Goal: Transaction & Acquisition: Purchase product/service

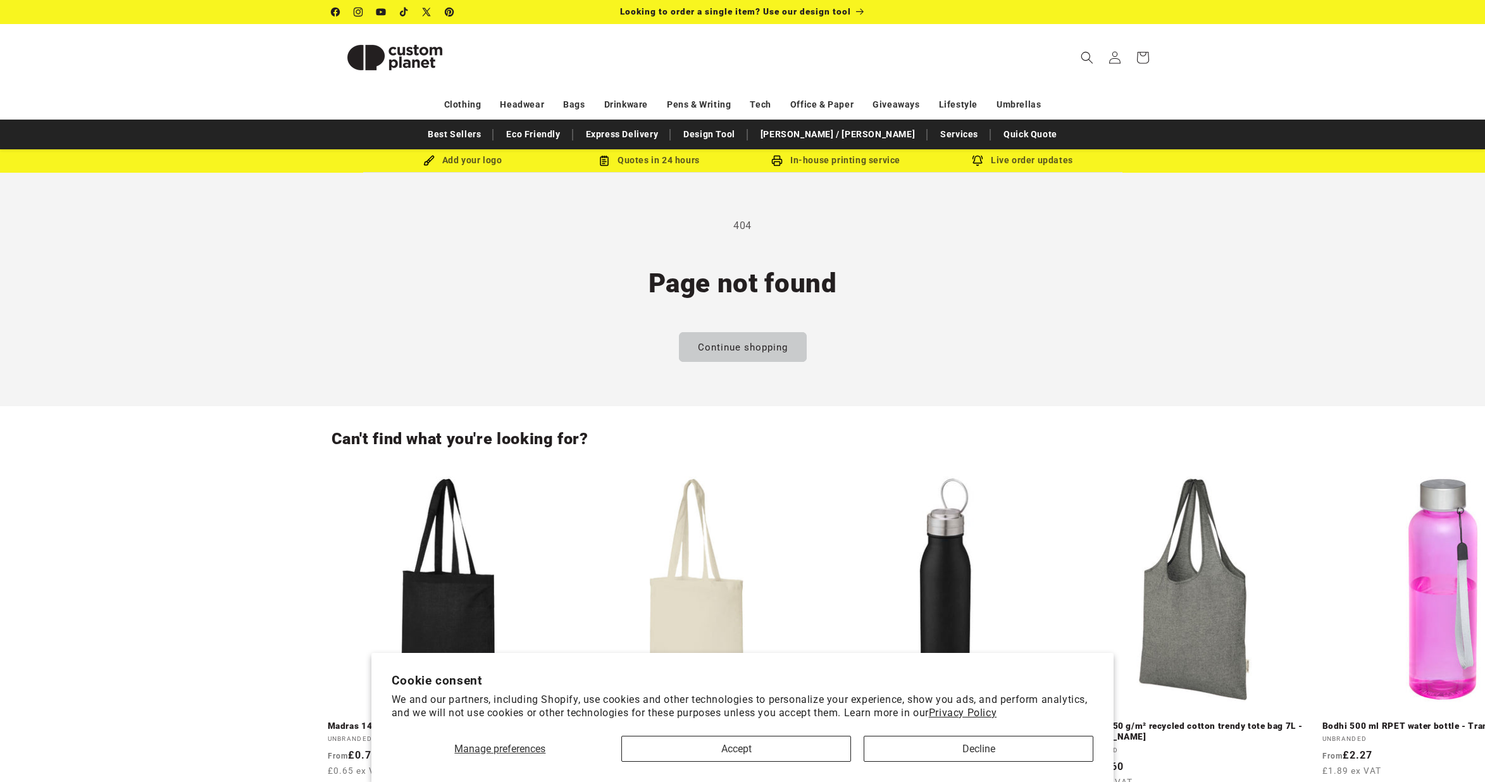
click at [801, 746] on button "Accept" at bounding box center [736, 749] width 230 height 26
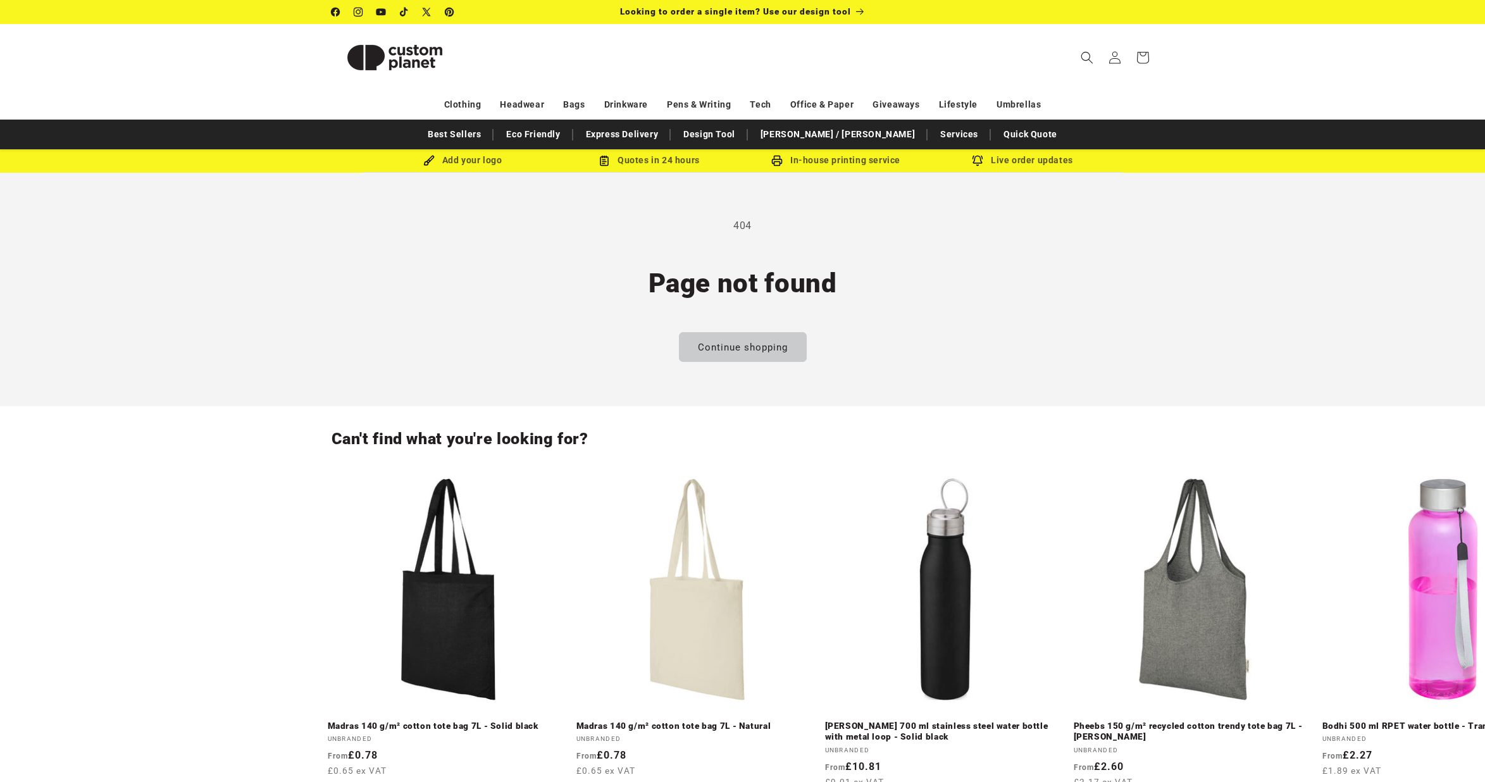
click at [404, 54] on img at bounding box center [394, 57] width 127 height 57
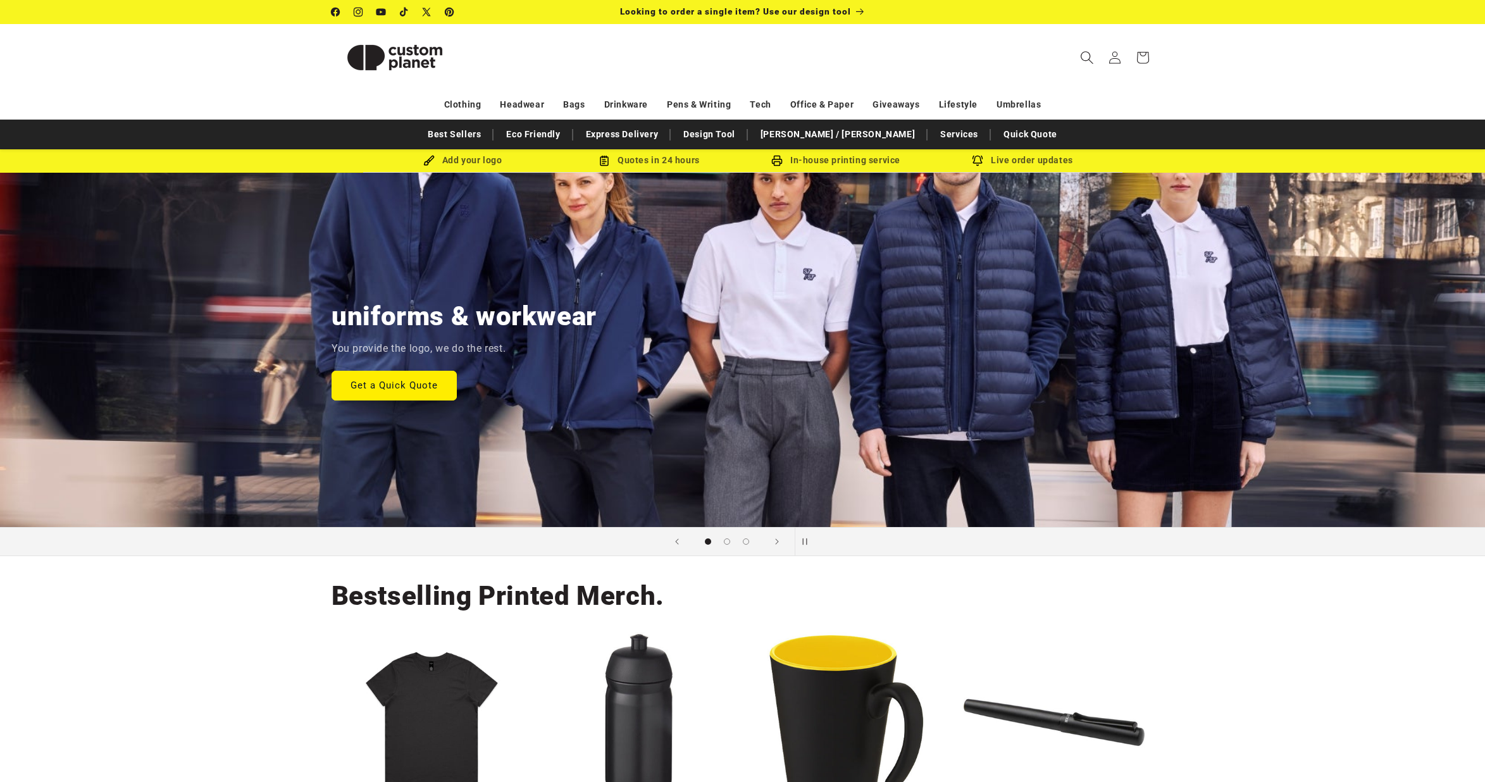
click at [1077, 59] on span "Search" at bounding box center [1087, 58] width 28 height 28
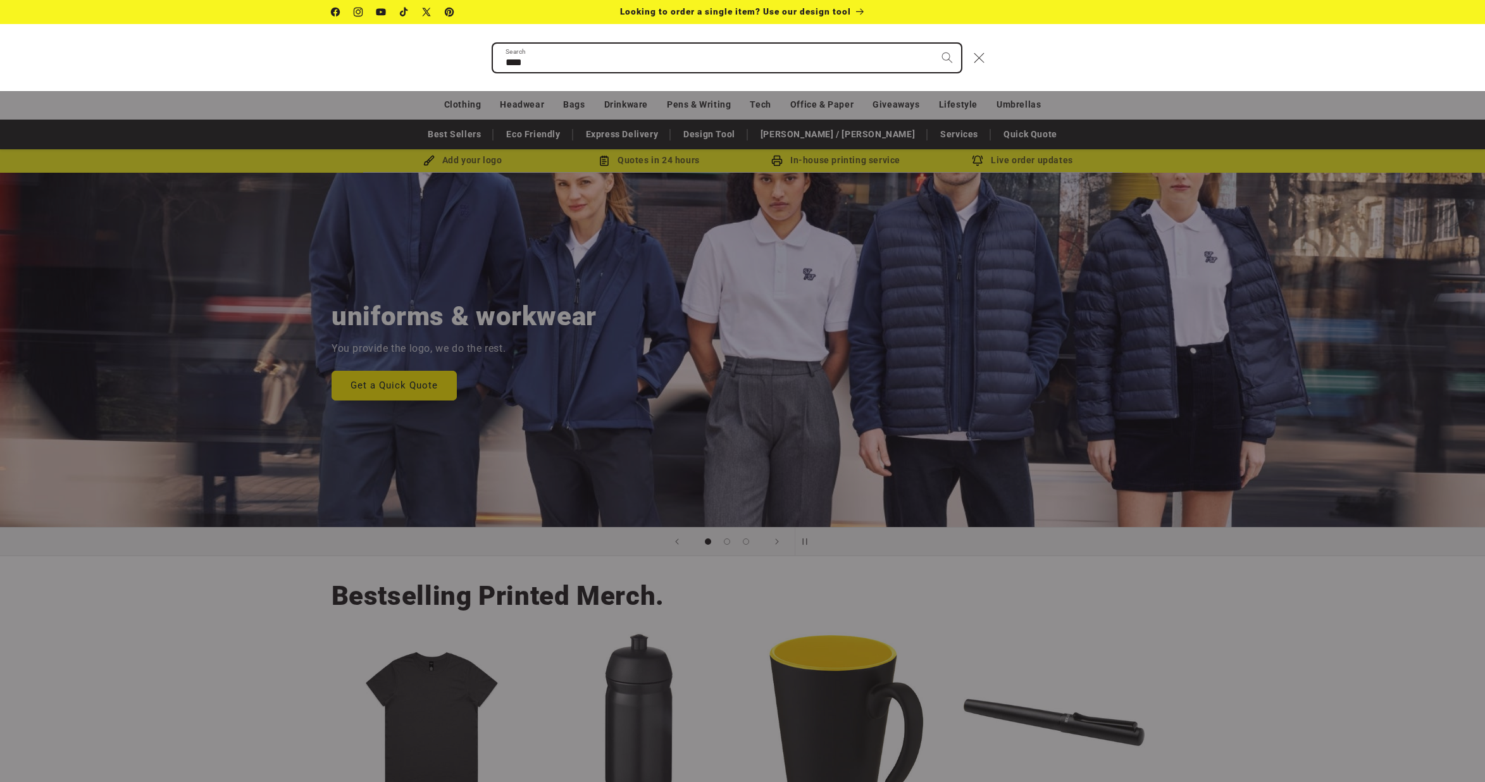
type input "****"
click at [947, 57] on button "Search" at bounding box center [947, 58] width 28 height 28
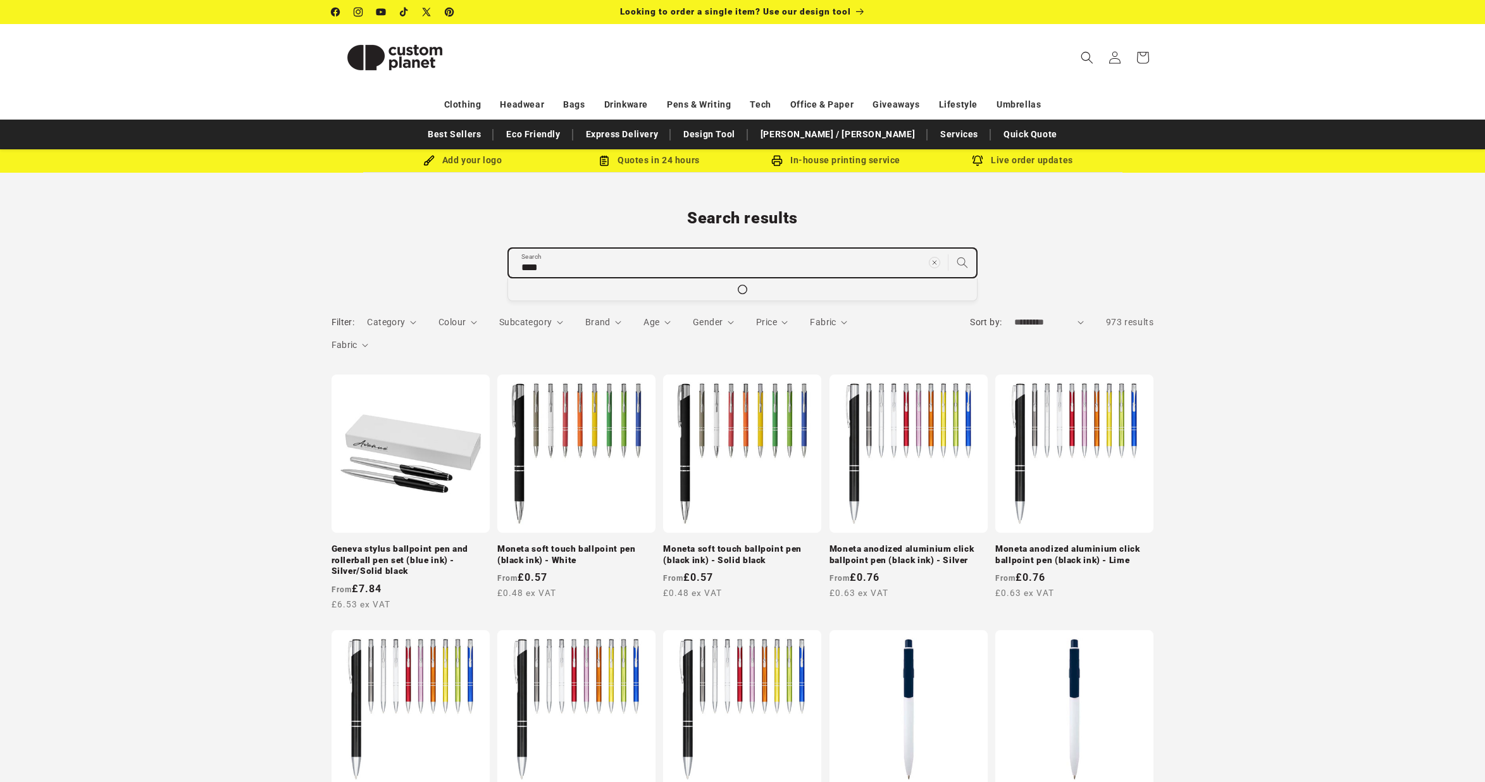
click at [697, 263] on input "****" at bounding box center [742, 263] width 467 height 28
click at [713, 321] on span "Gender" at bounding box center [708, 322] width 30 height 10
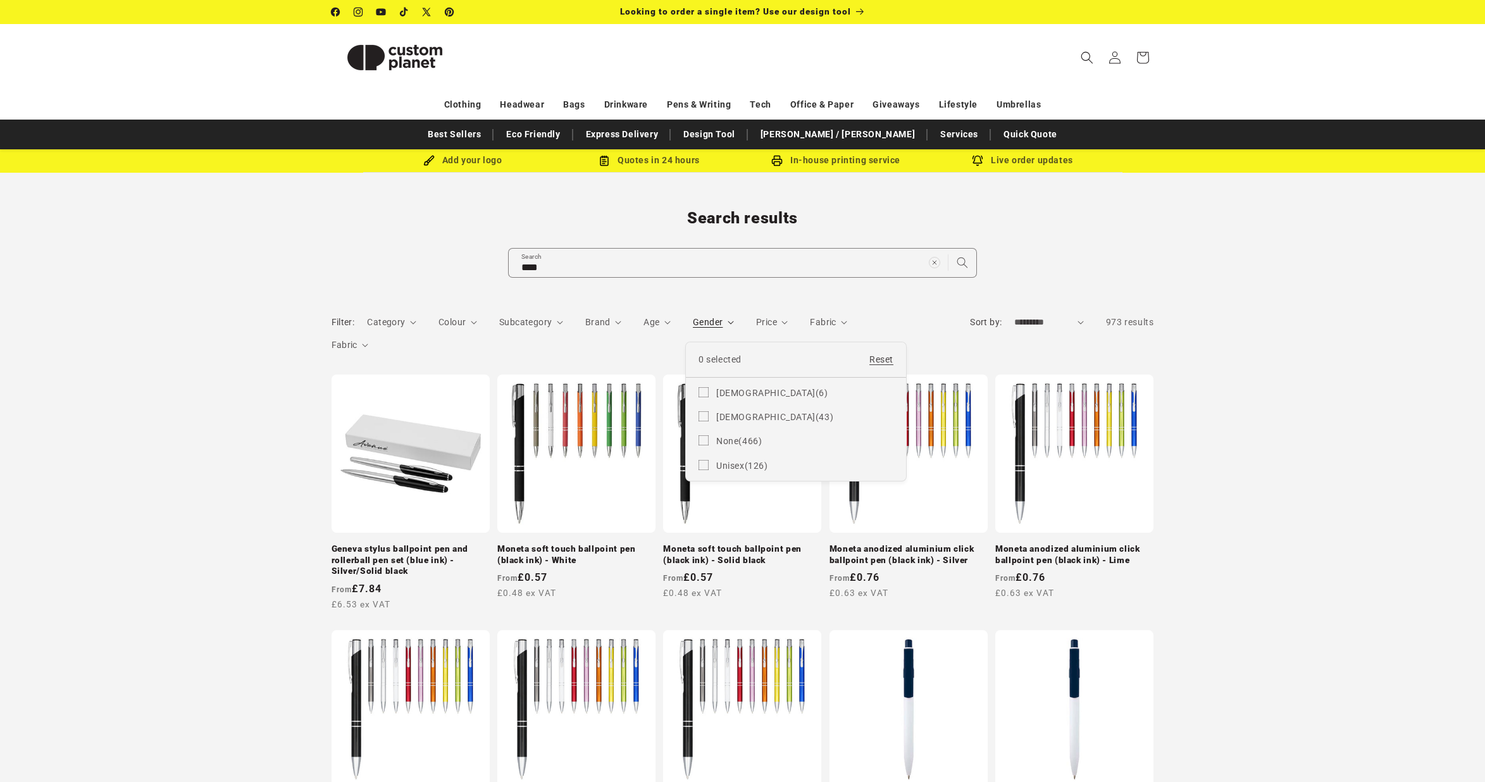
click at [713, 321] on summary "Gender" at bounding box center [713, 322] width 41 height 13
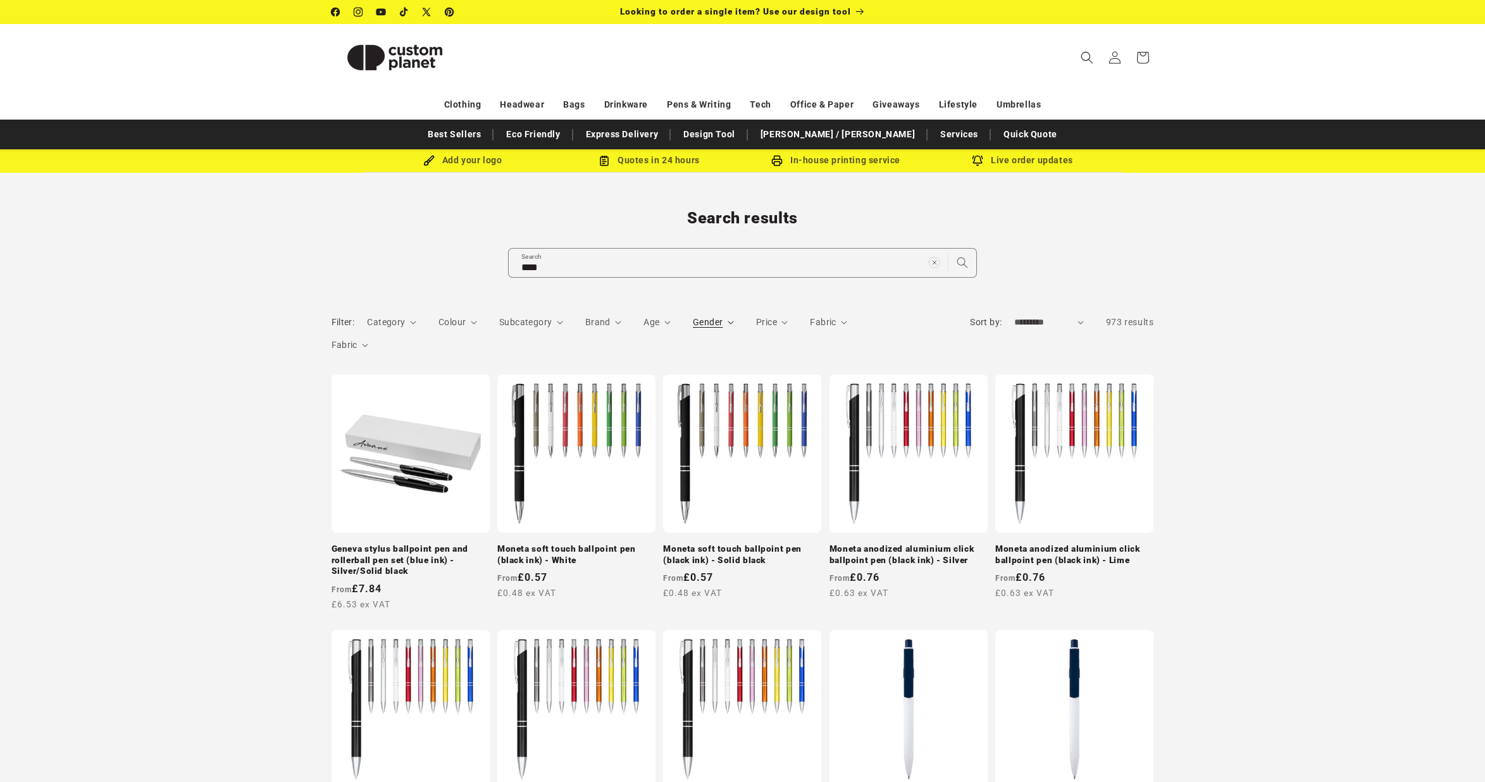
click at [713, 321] on span "Gender" at bounding box center [708, 322] width 30 height 10
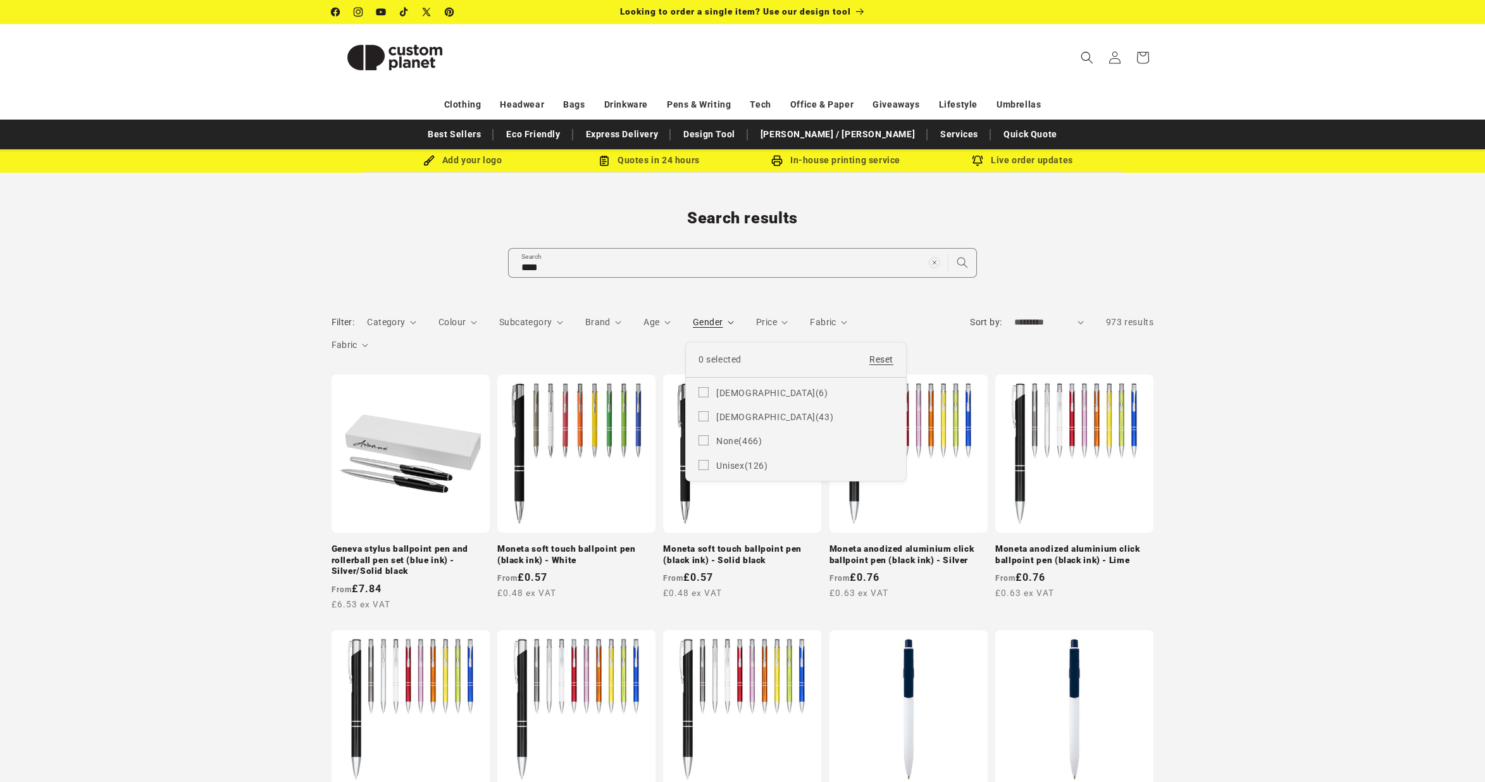
click at [693, 316] on summary "Gender" at bounding box center [713, 322] width 41 height 13
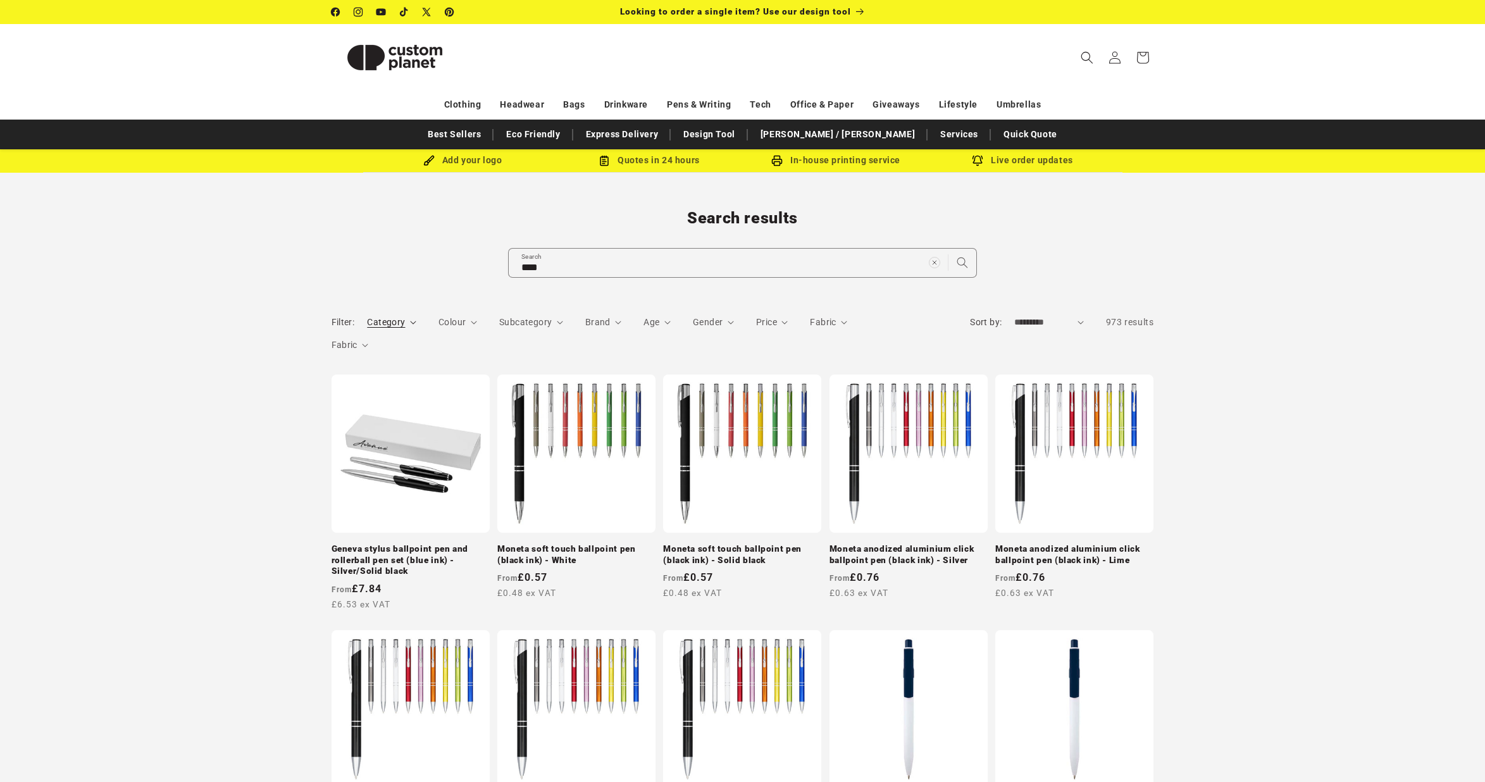
click at [400, 318] on span "Category" at bounding box center [386, 322] width 38 height 10
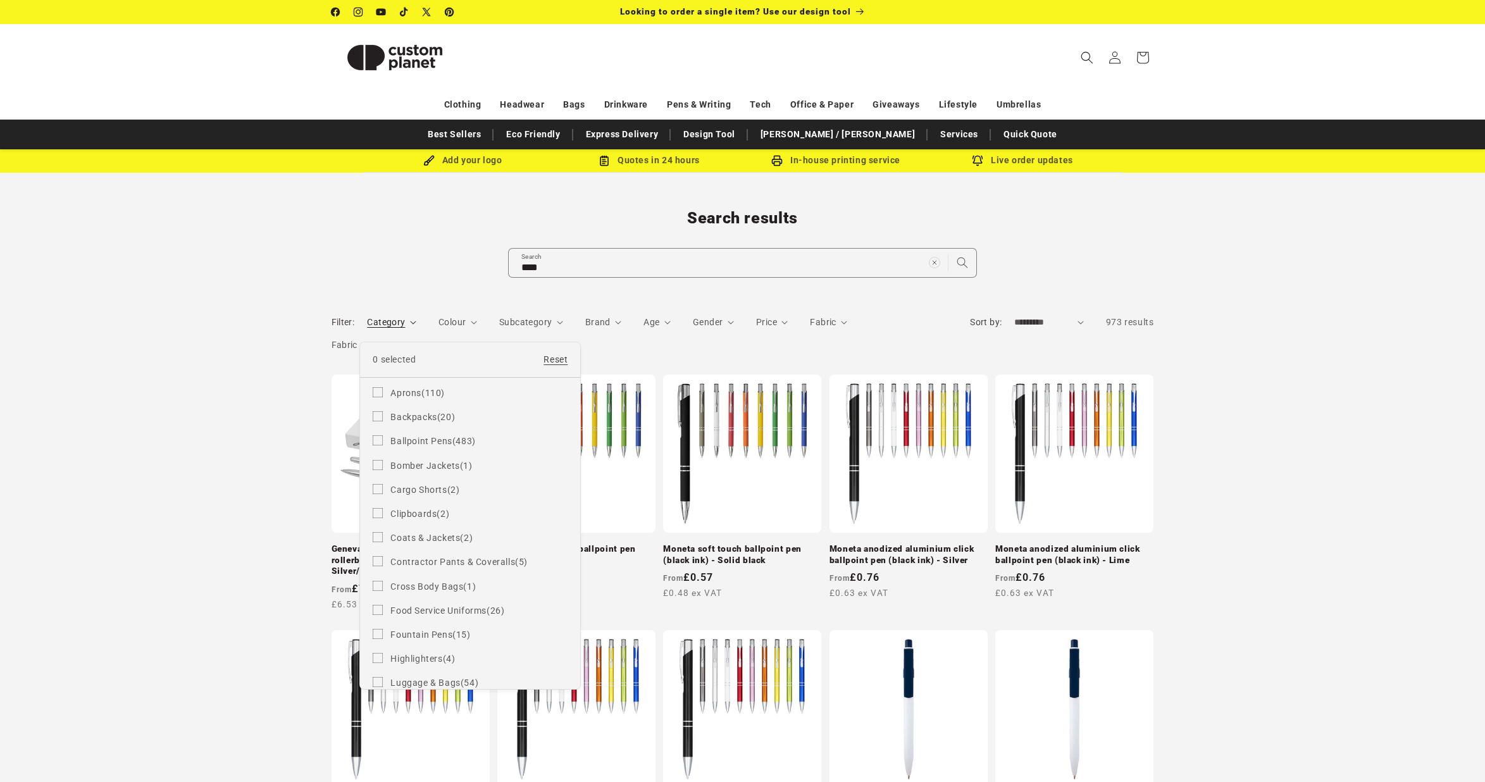
click at [416, 316] on summary "Category" at bounding box center [391, 322] width 49 height 13
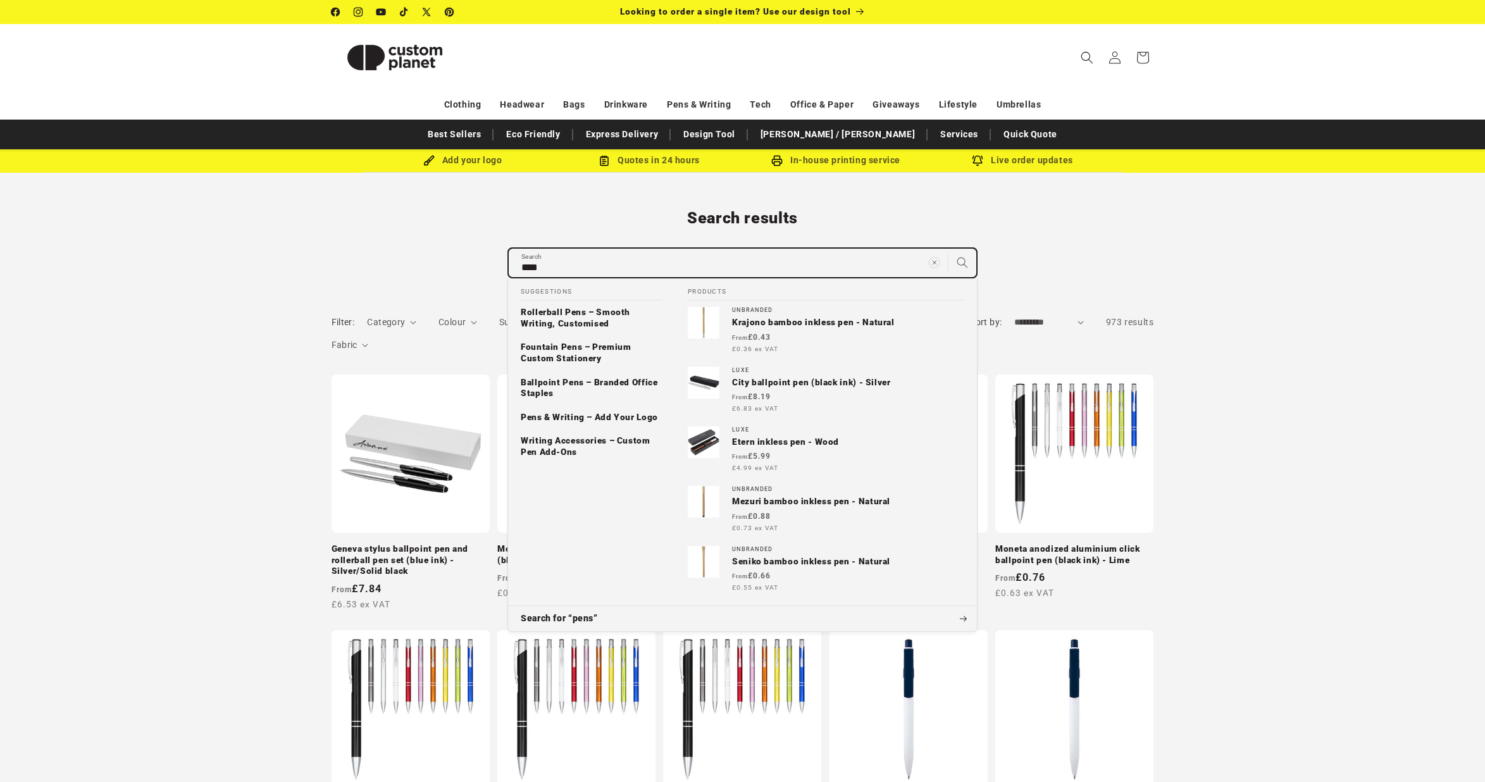
click at [614, 264] on input "****" at bounding box center [742, 263] width 467 height 28
type input "*********"
click at [742, 614] on button "Search for “pens card”" at bounding box center [742, 618] width 469 height 25
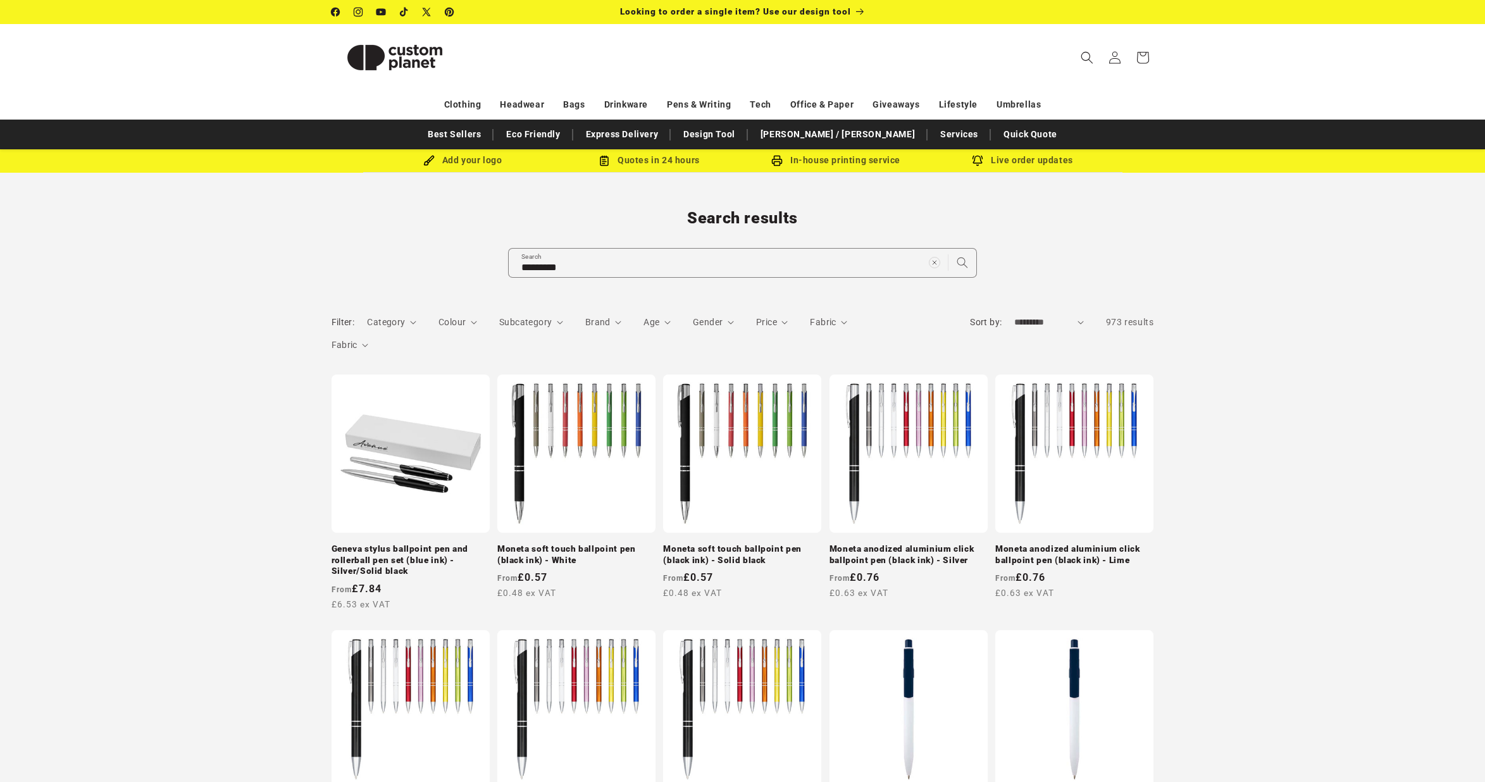
select select "**********"
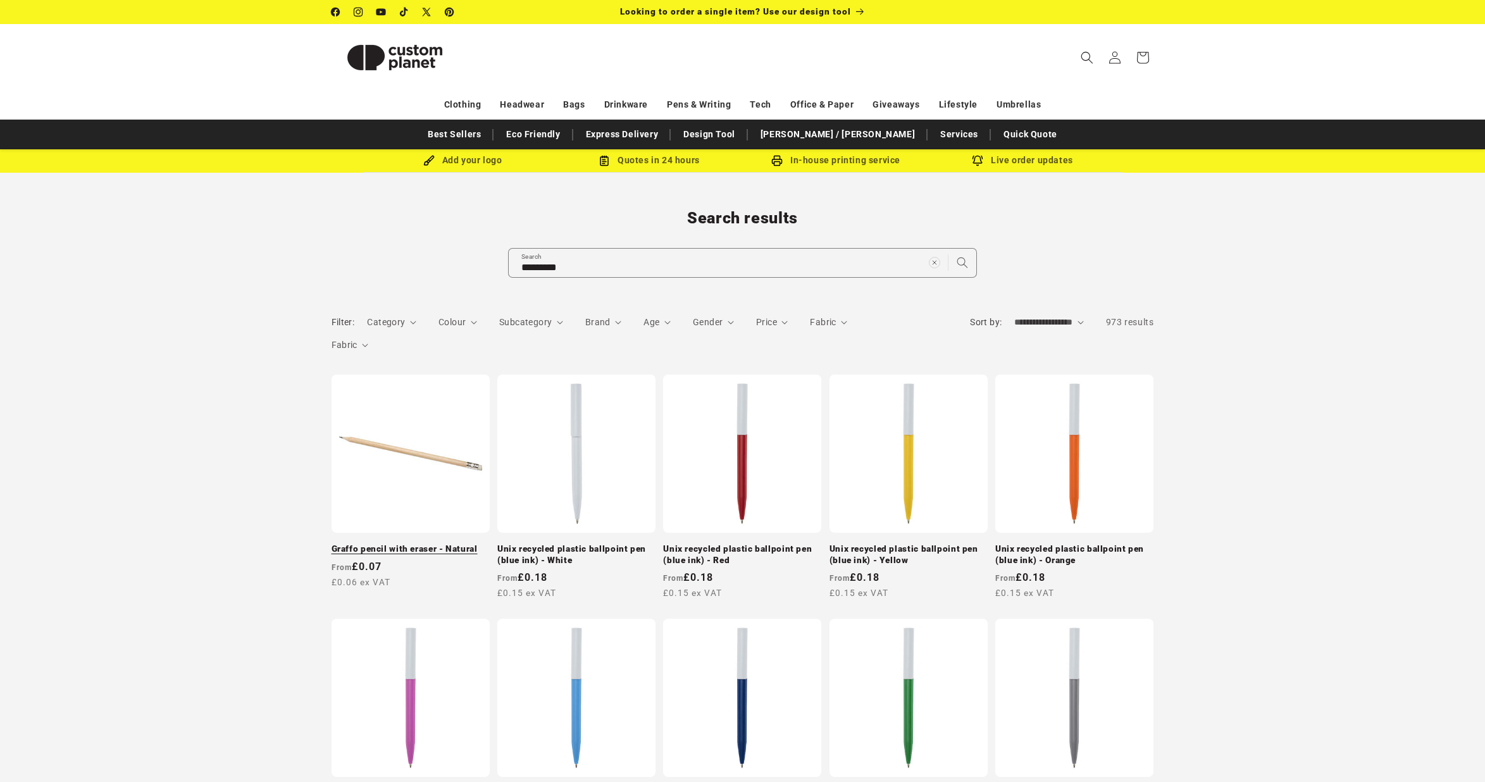
click at [461, 543] on link "Graffo pencil with eraser - Natural" at bounding box center [410, 548] width 158 height 11
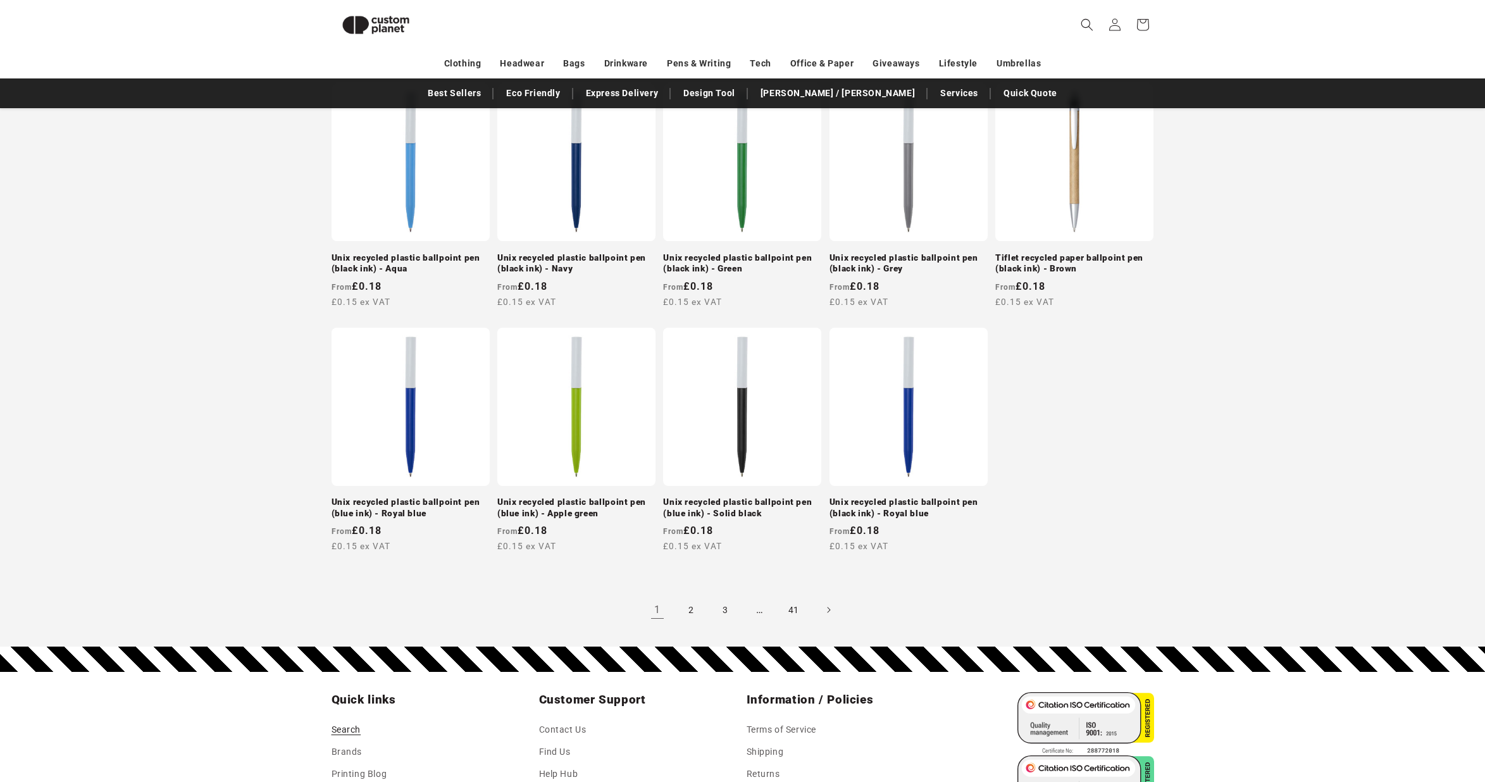
scroll to position [1055, 0]
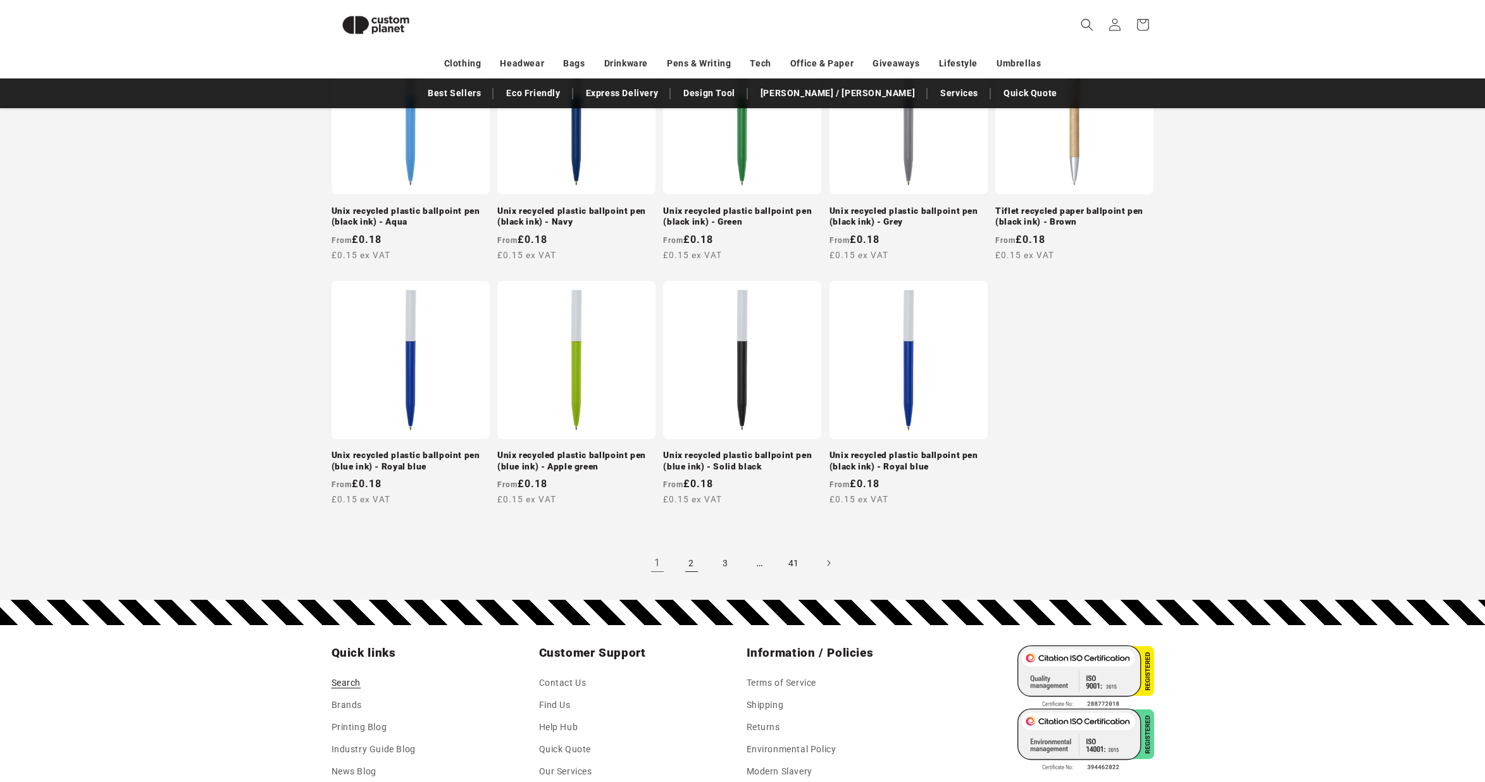
click at [685, 556] on link "2" at bounding box center [692, 563] width 28 height 28
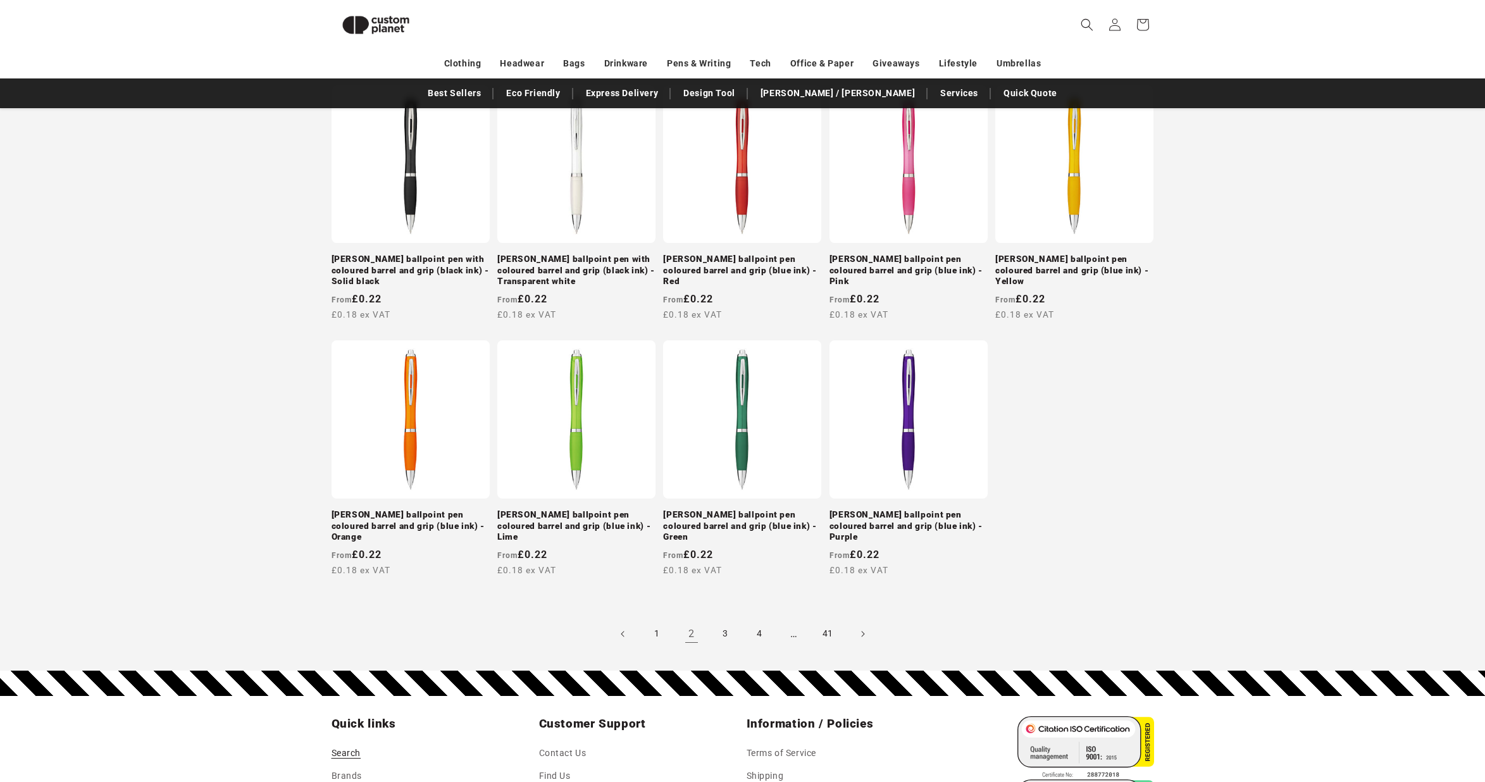
scroll to position [1044, 0]
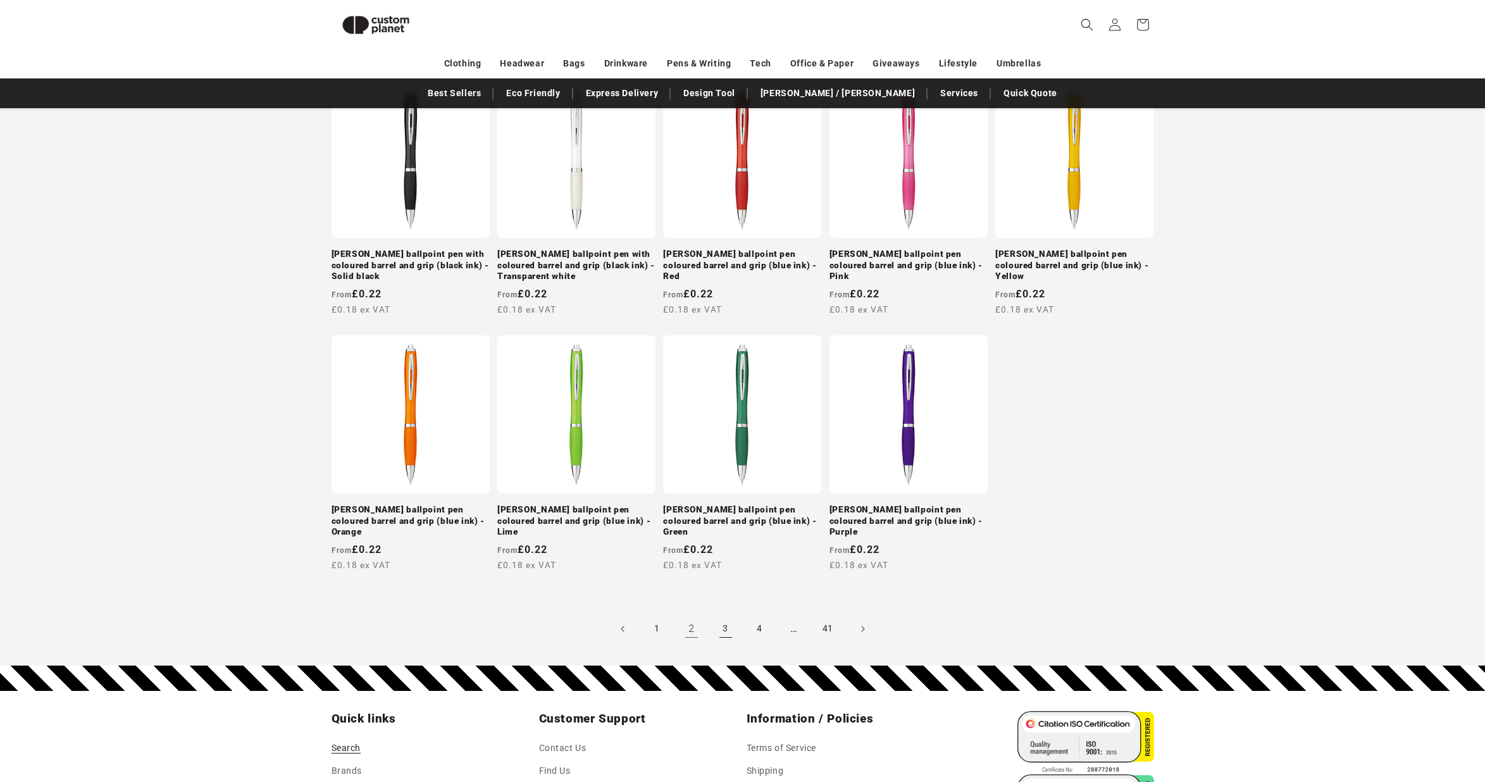
click at [728, 615] on link "3" at bounding box center [726, 629] width 28 height 28
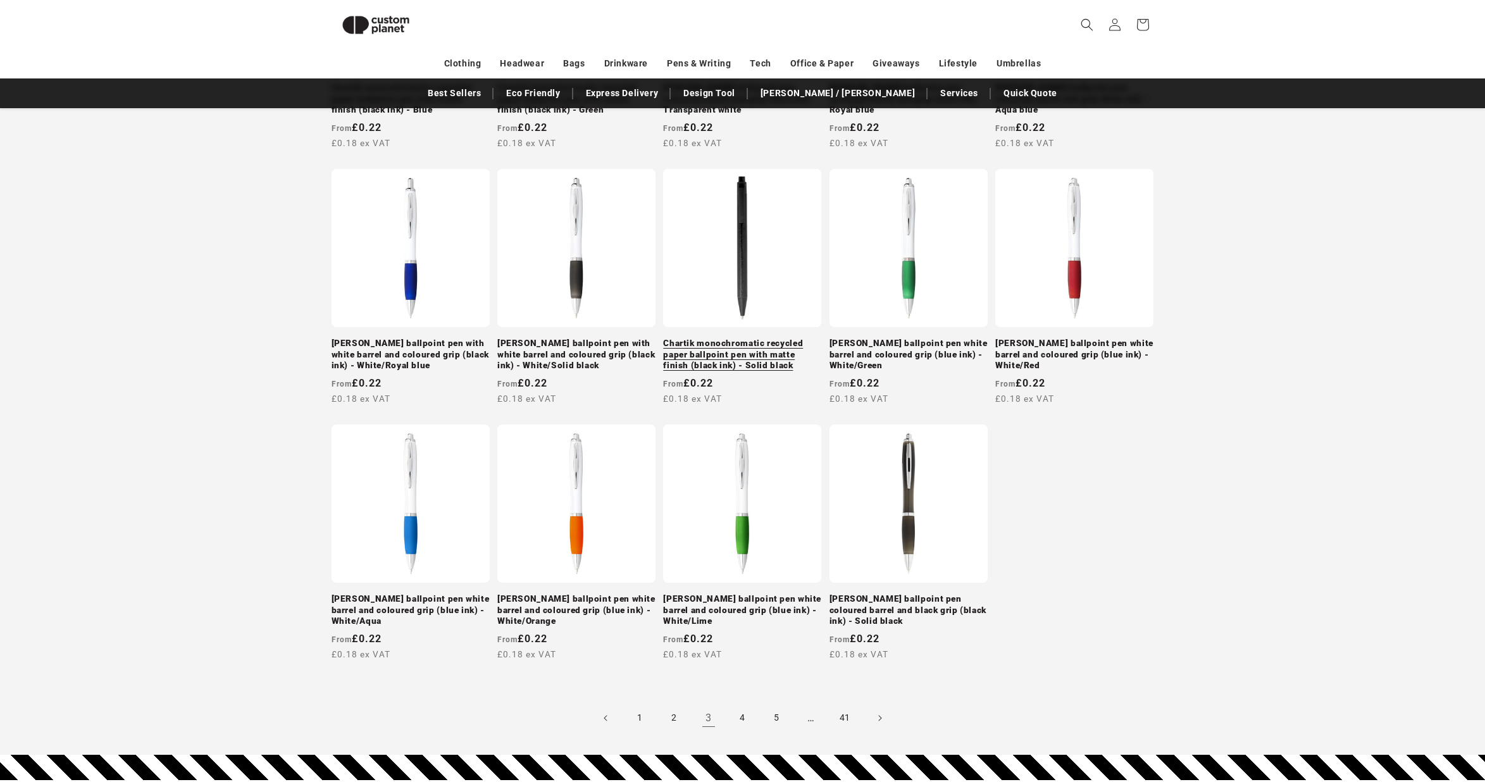
scroll to position [1001, 0]
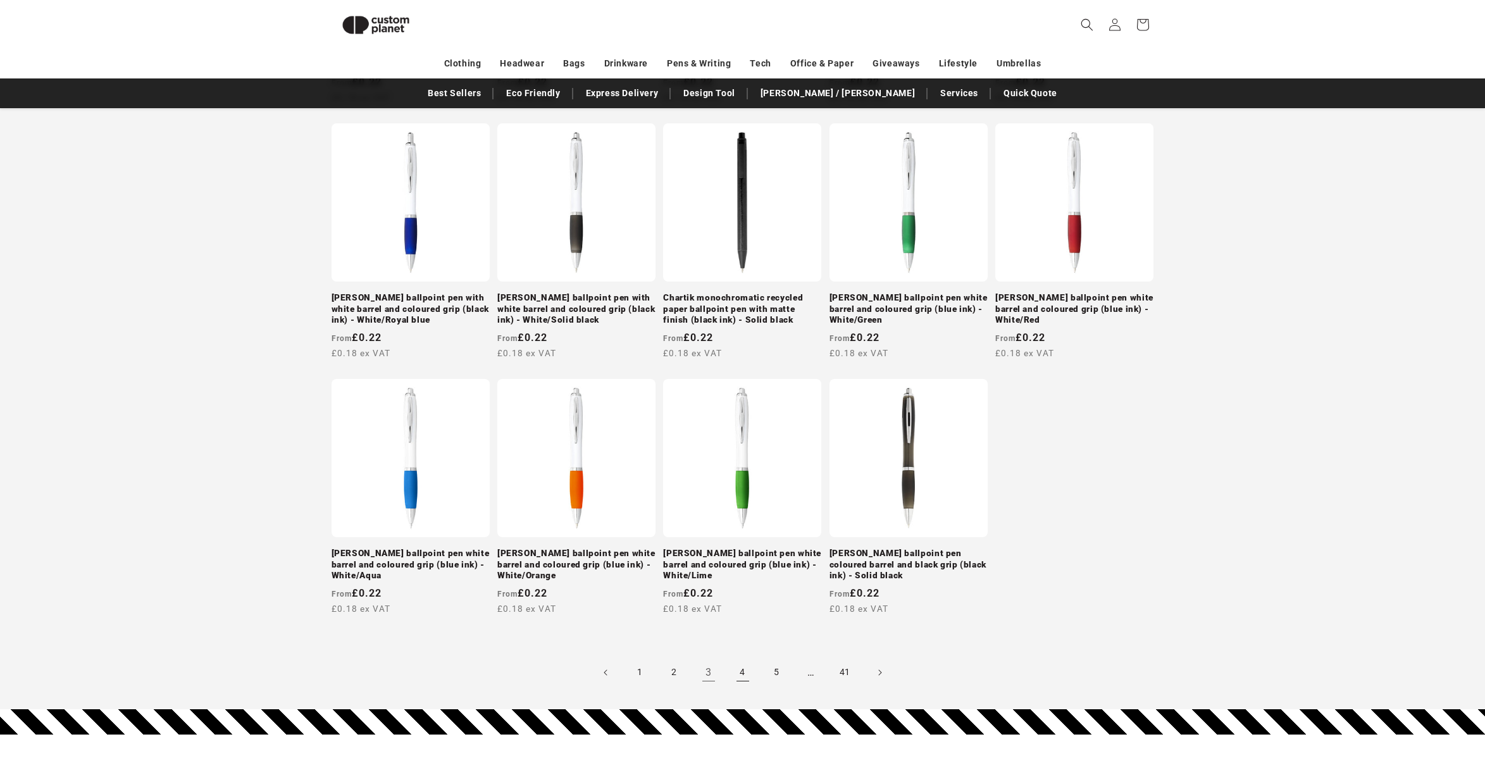
click at [742, 669] on link "4" at bounding box center [743, 673] width 28 height 28
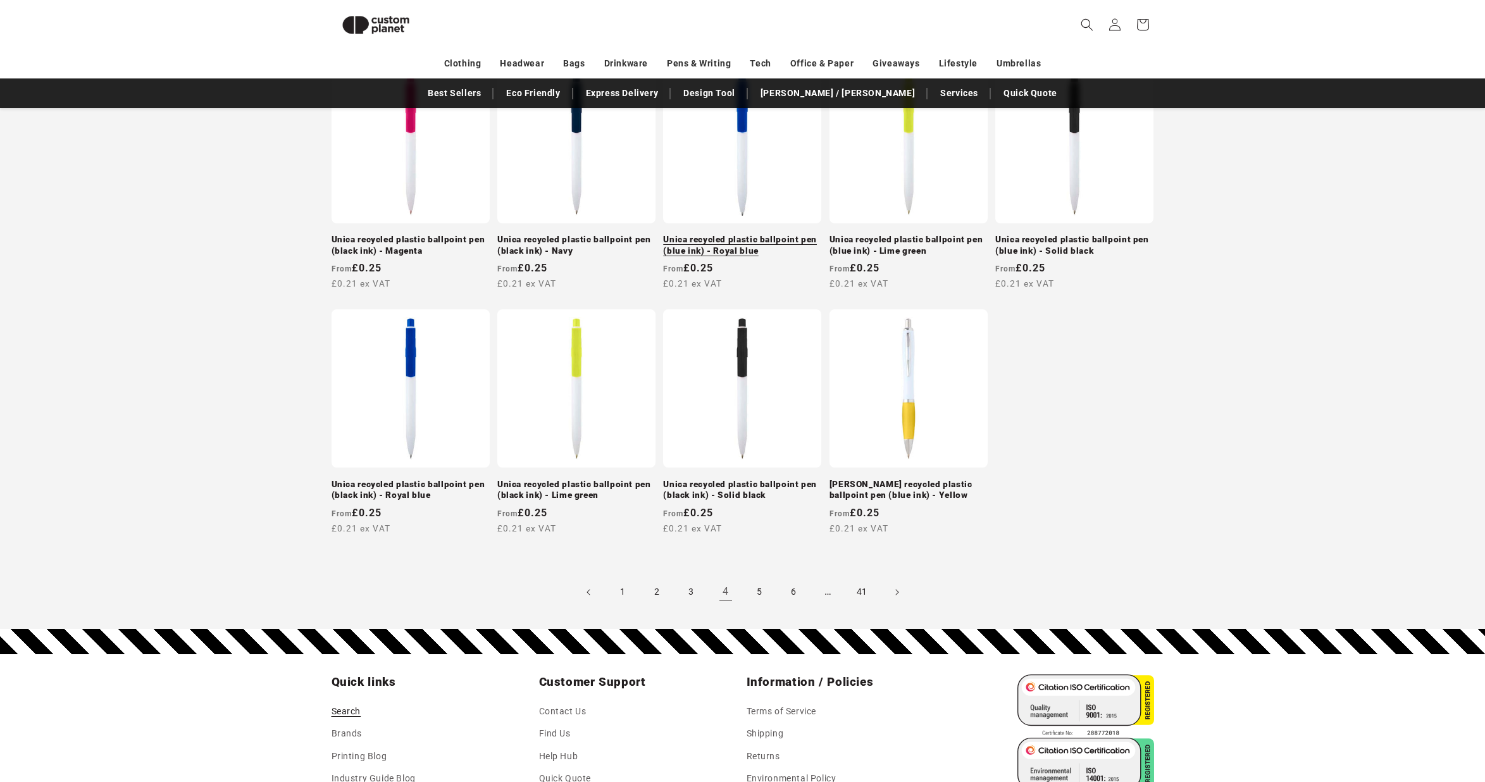
scroll to position [1111, 0]
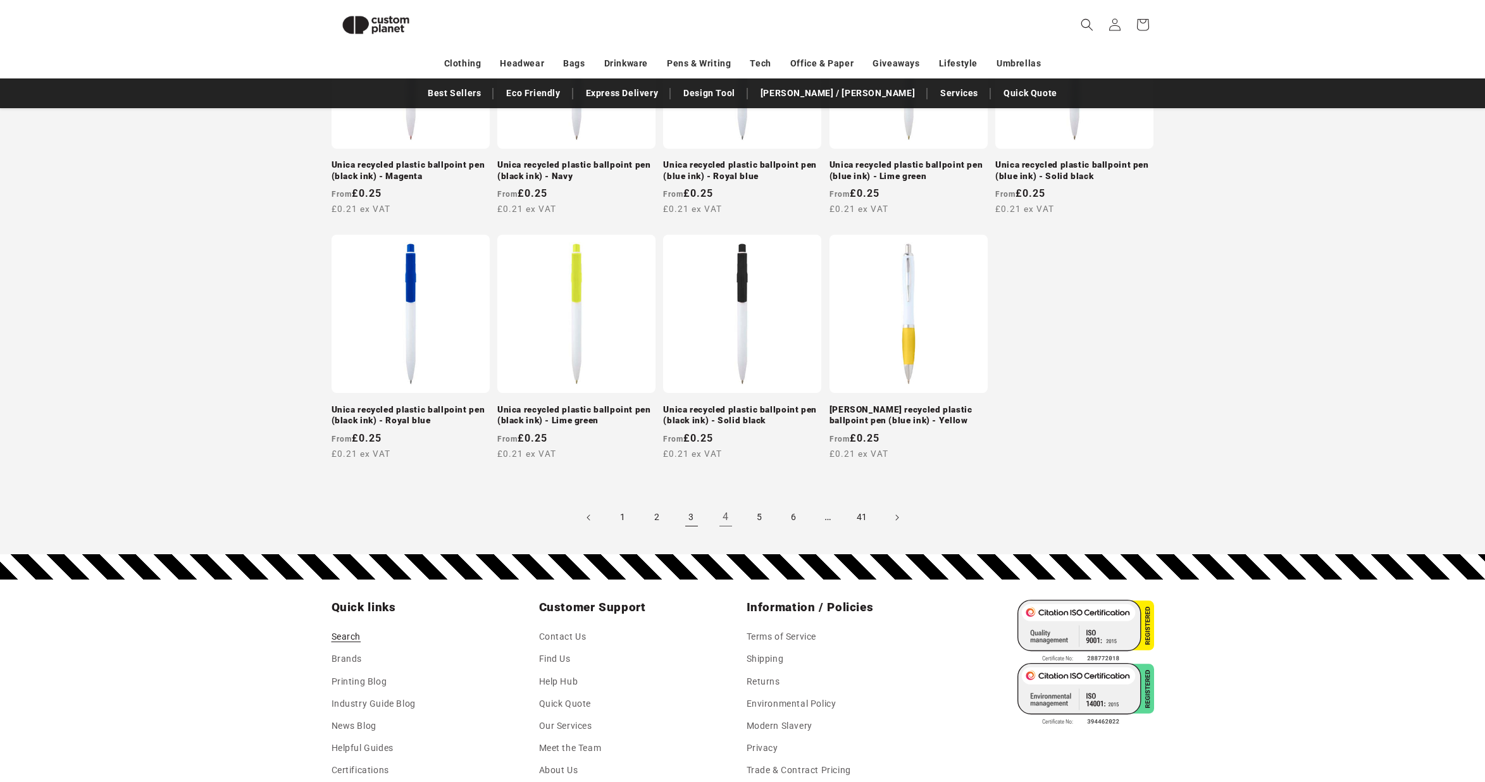
click at [693, 515] on link "3" at bounding box center [692, 518] width 28 height 28
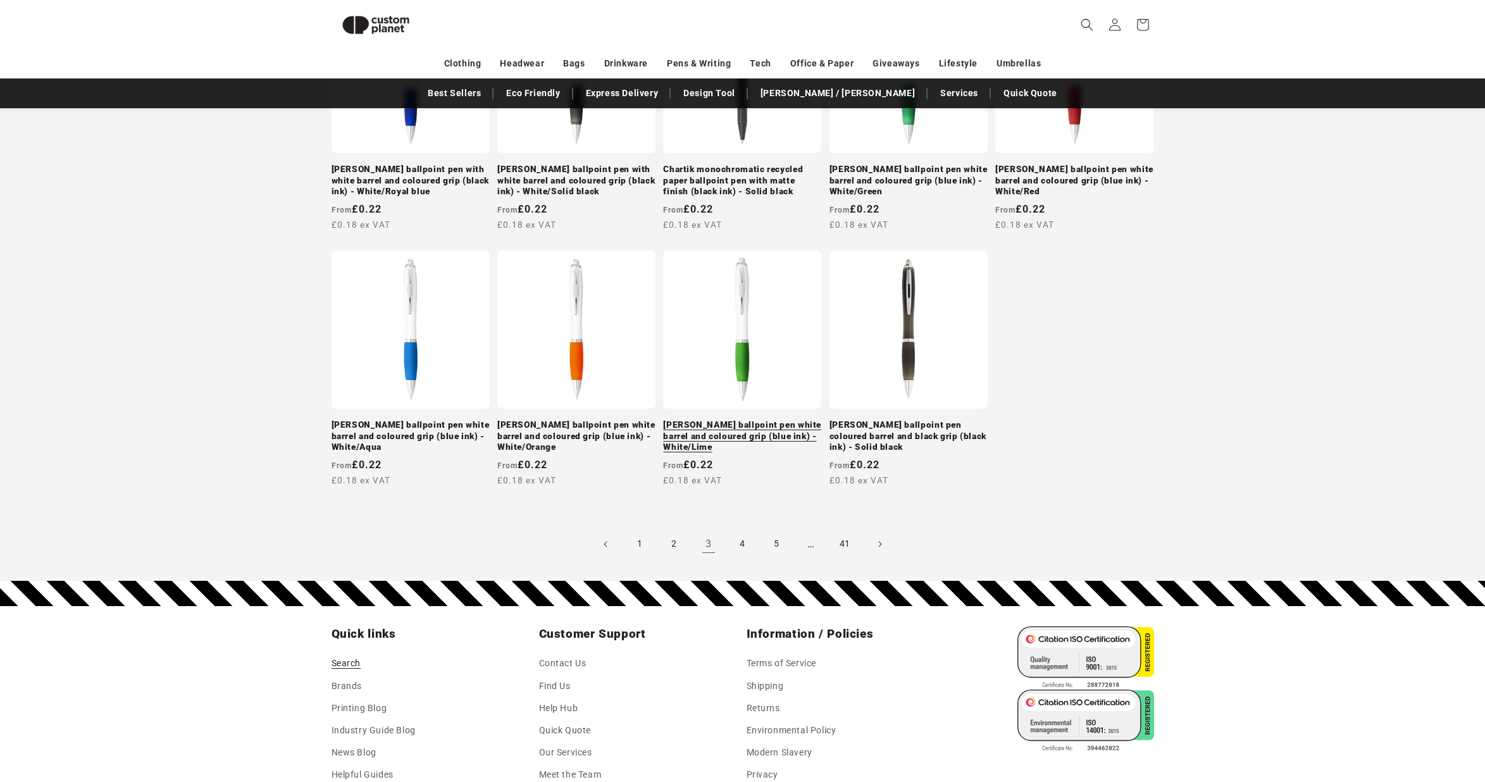
scroll to position [1130, 0]
click at [741, 540] on link "4" at bounding box center [743, 543] width 28 height 28
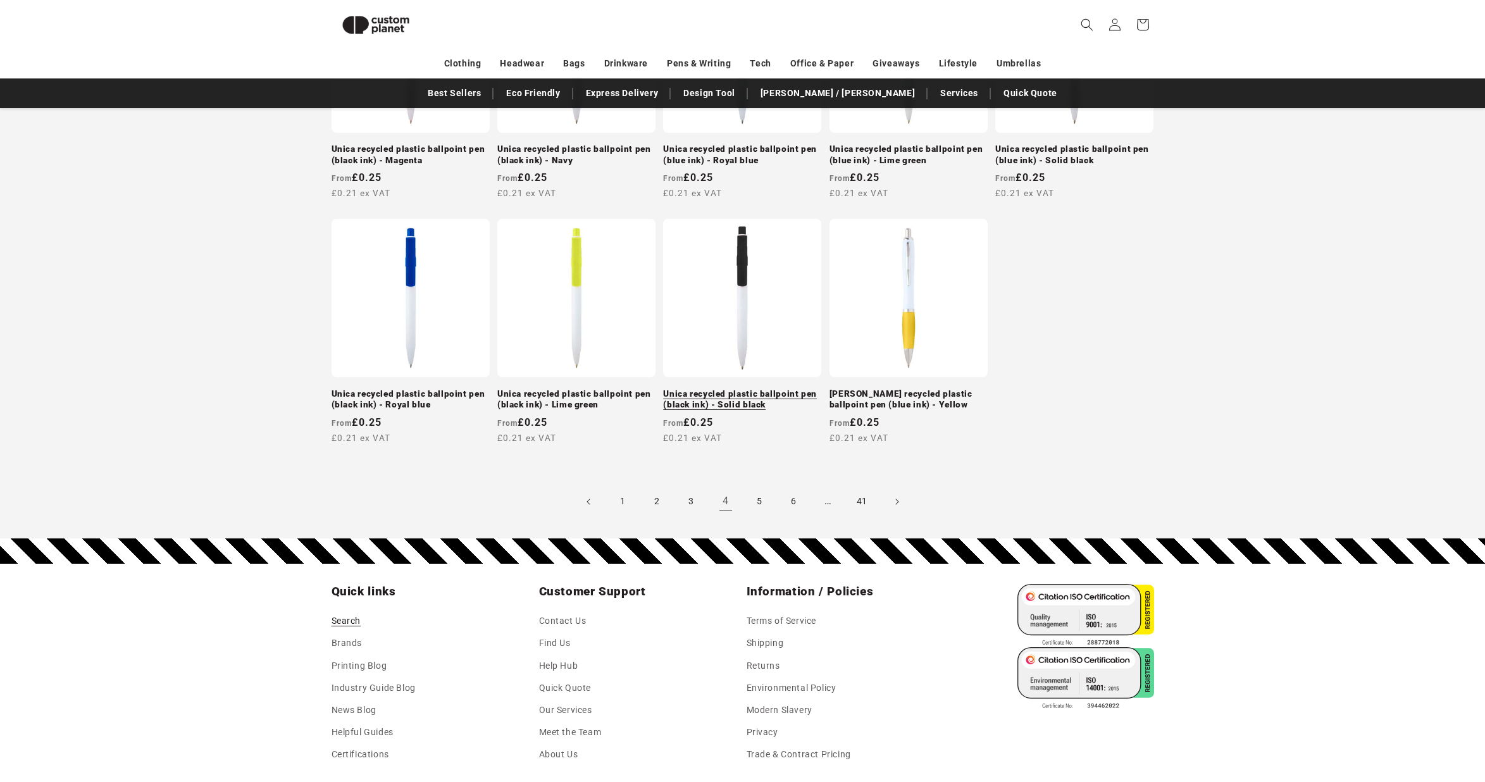
scroll to position [1133, 0]
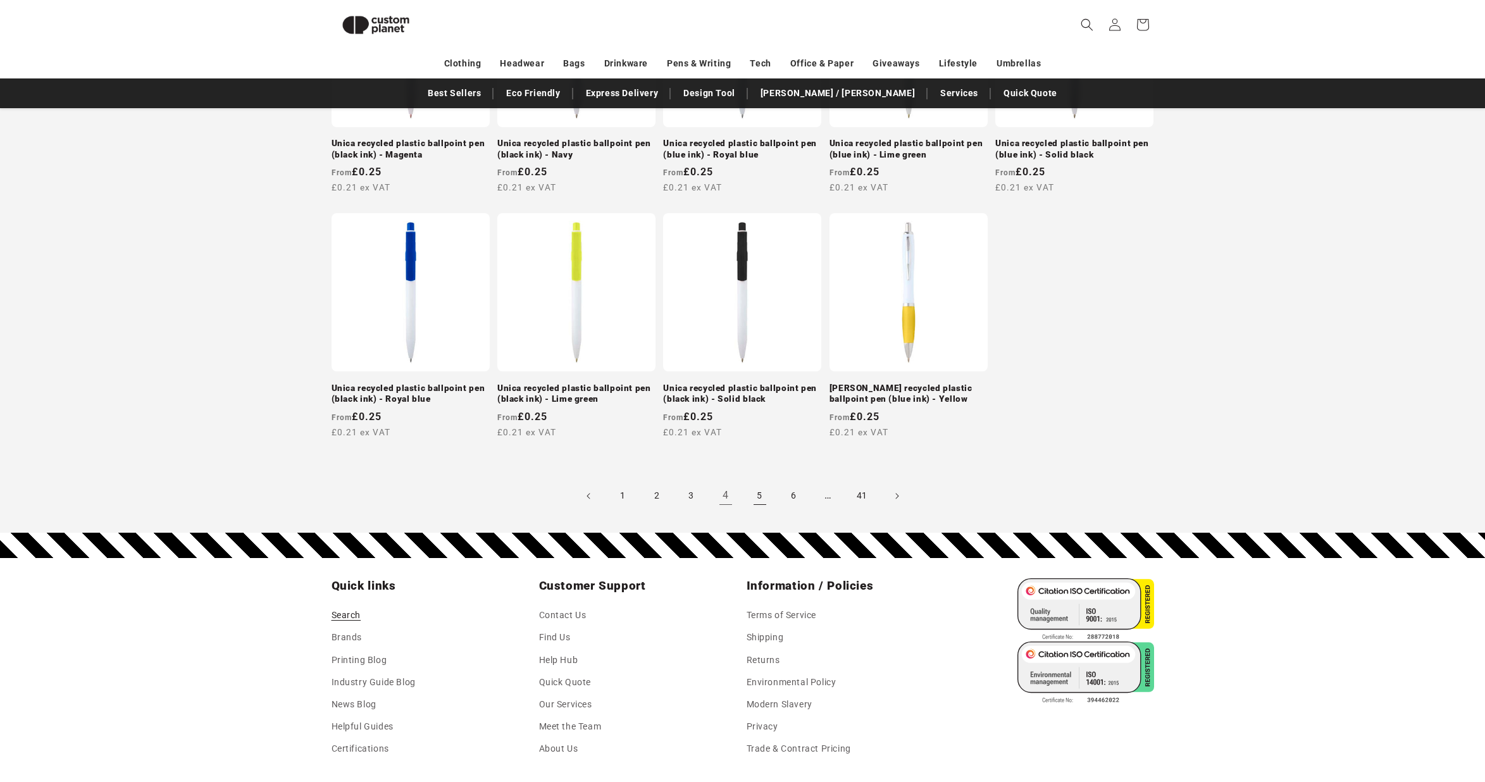
click at [764, 490] on link "5" at bounding box center [760, 496] width 28 height 28
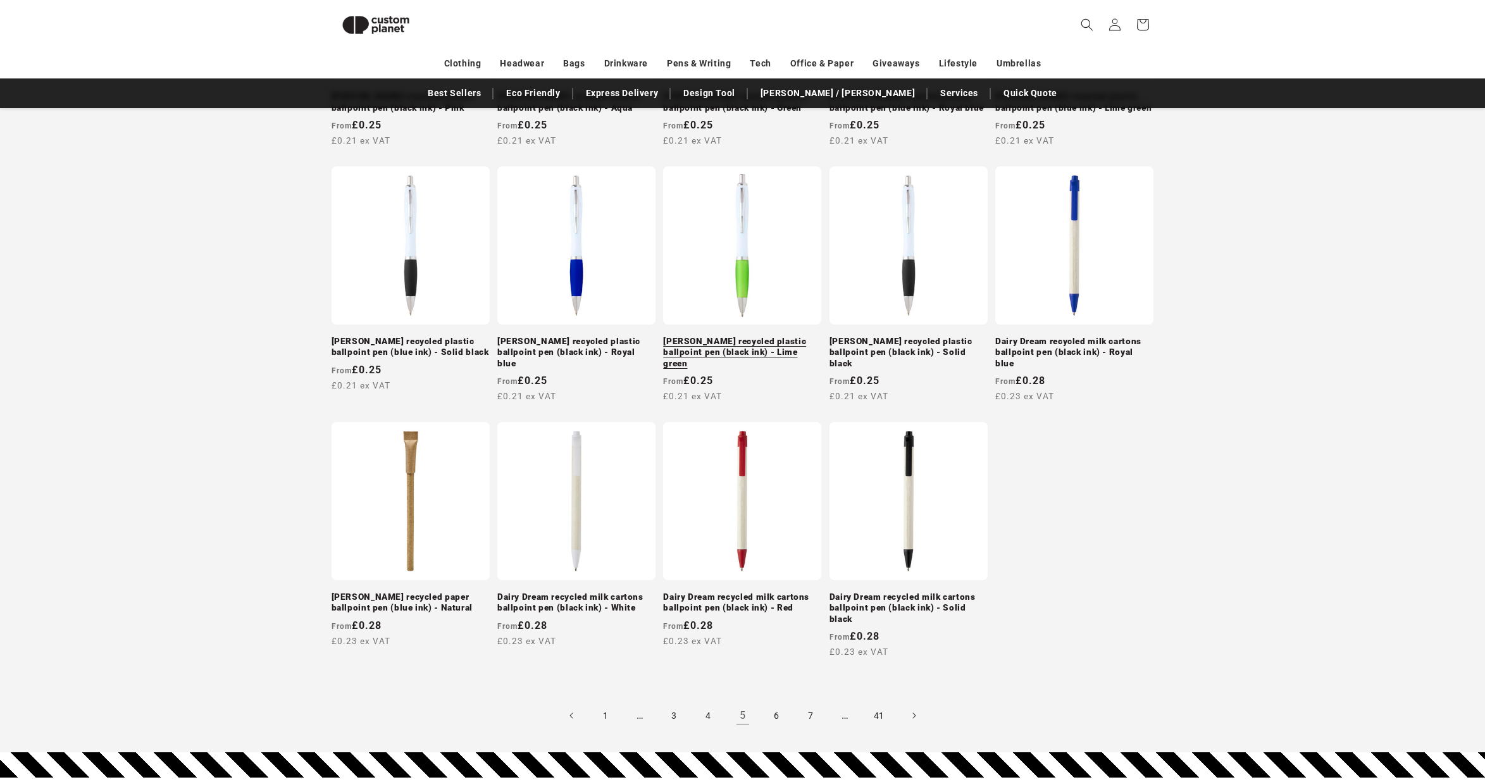
scroll to position [925, 0]
click at [595, 591] on link "Dairy Dream recycled milk cartons ballpoint pen (black ink) - White" at bounding box center [576, 602] width 158 height 22
click at [605, 701] on link "1" at bounding box center [606, 715] width 28 height 28
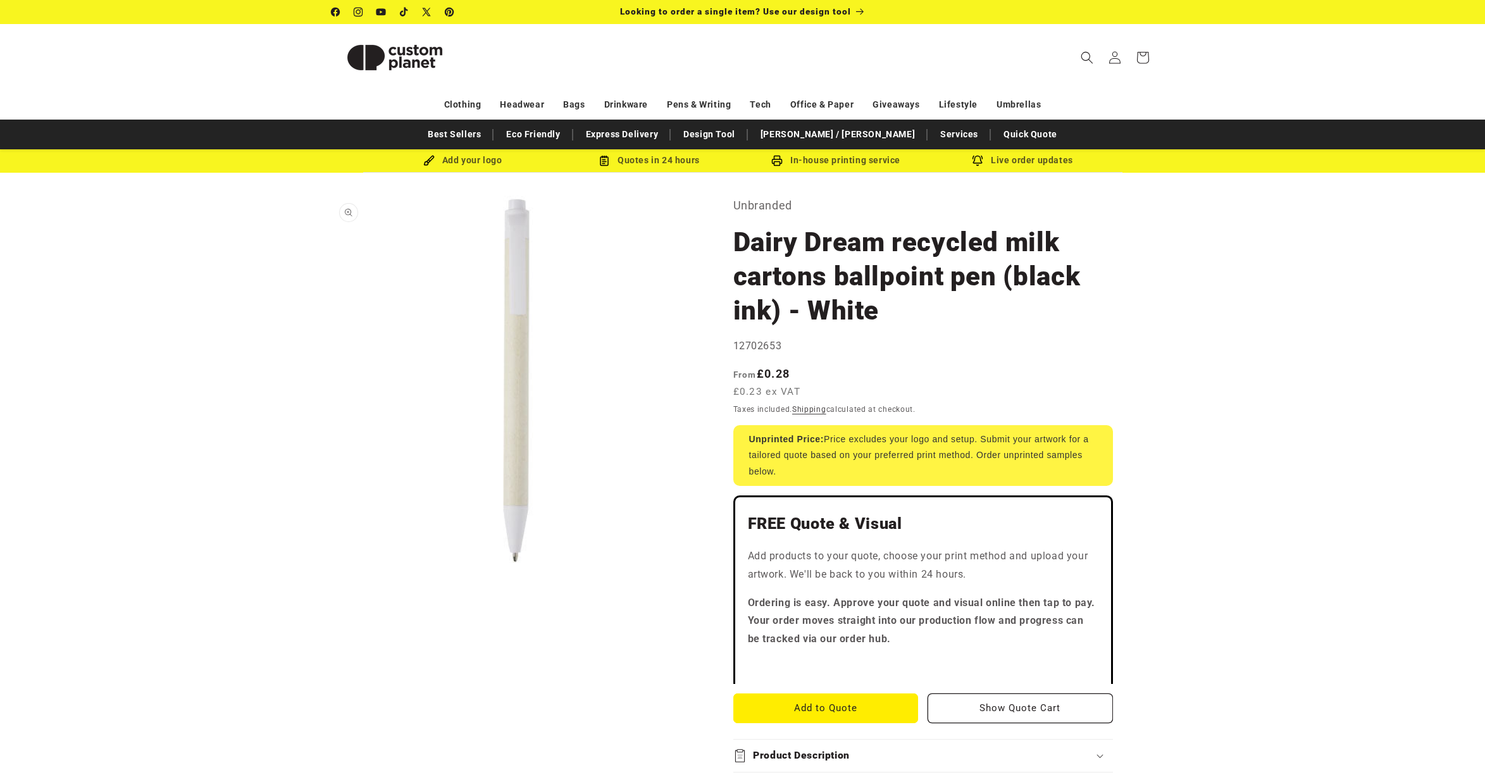
click at [331, 566] on button "Open media 1 in modal" at bounding box center [331, 566] width 0 height 0
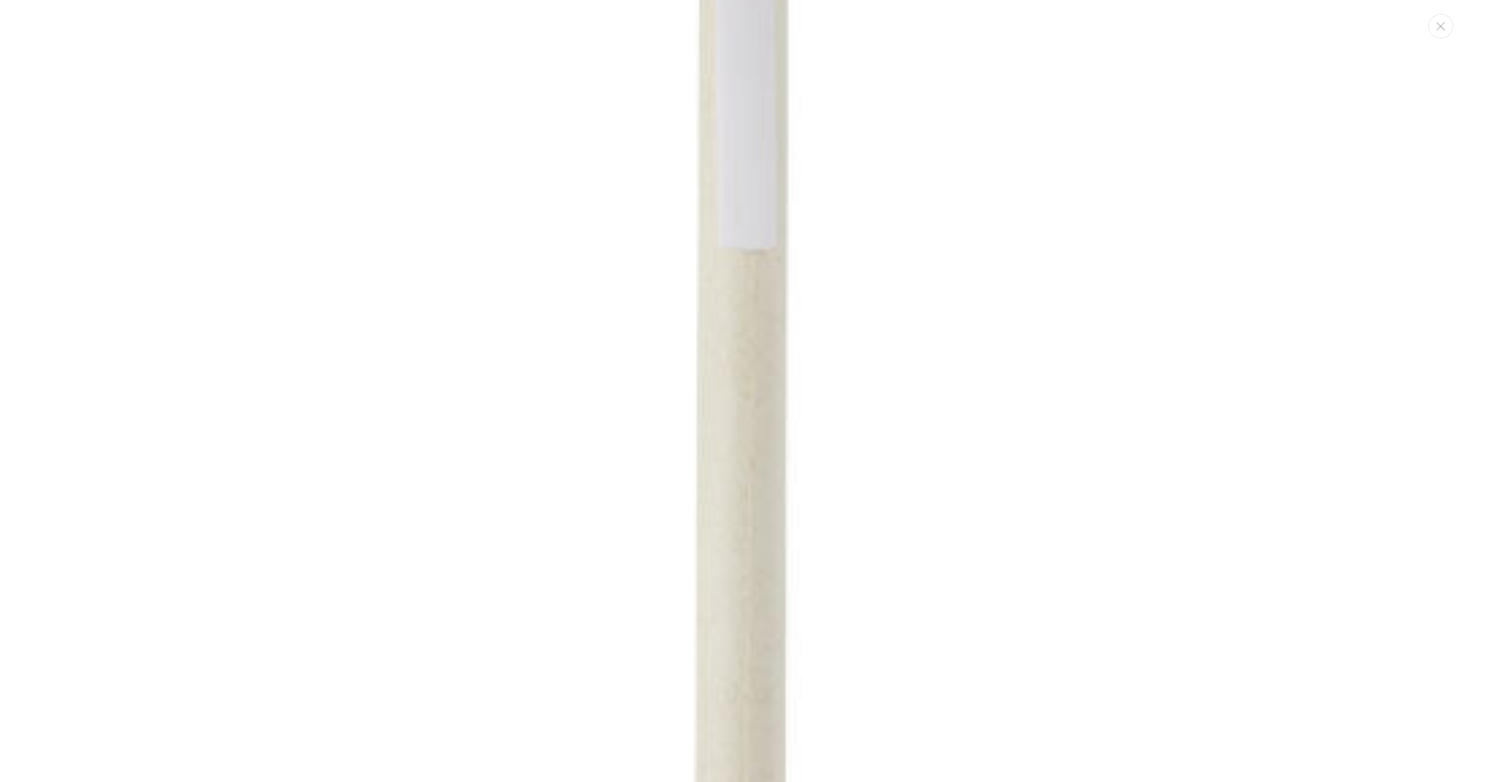
scroll to position [206, 0]
click at [767, 605] on img "Media gallery" at bounding box center [743, 479] width 1346 height 1346
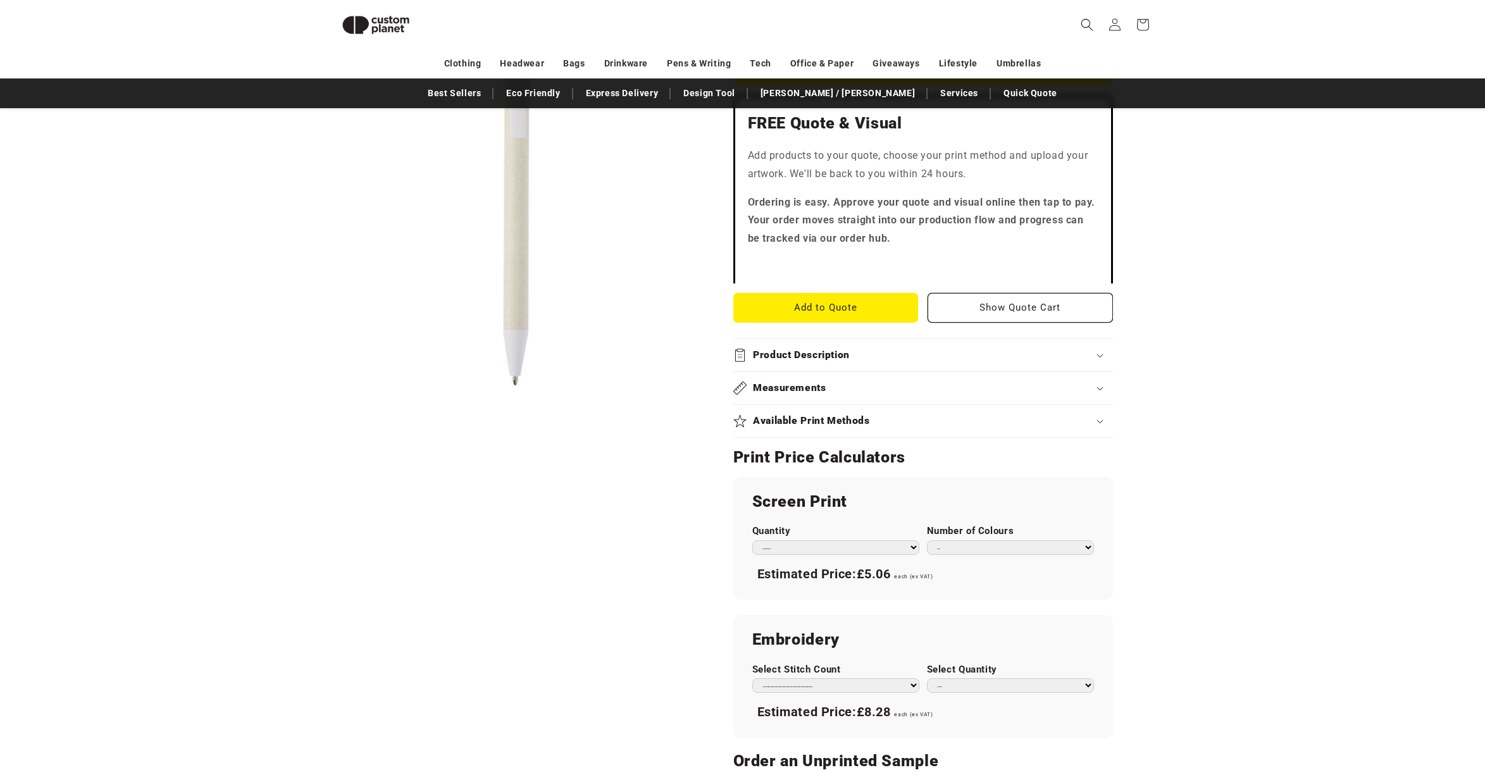
scroll to position [404, 0]
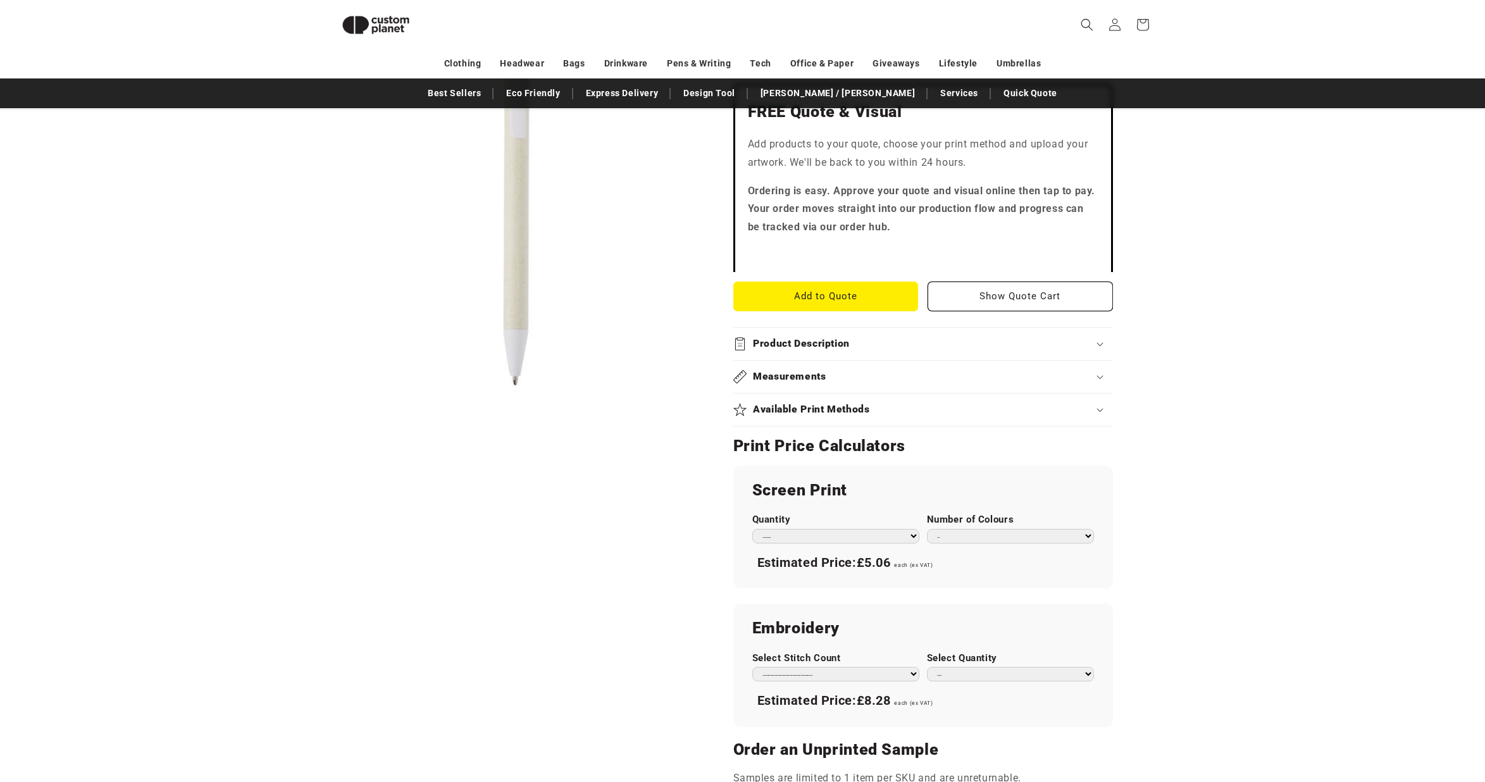
select select "***"
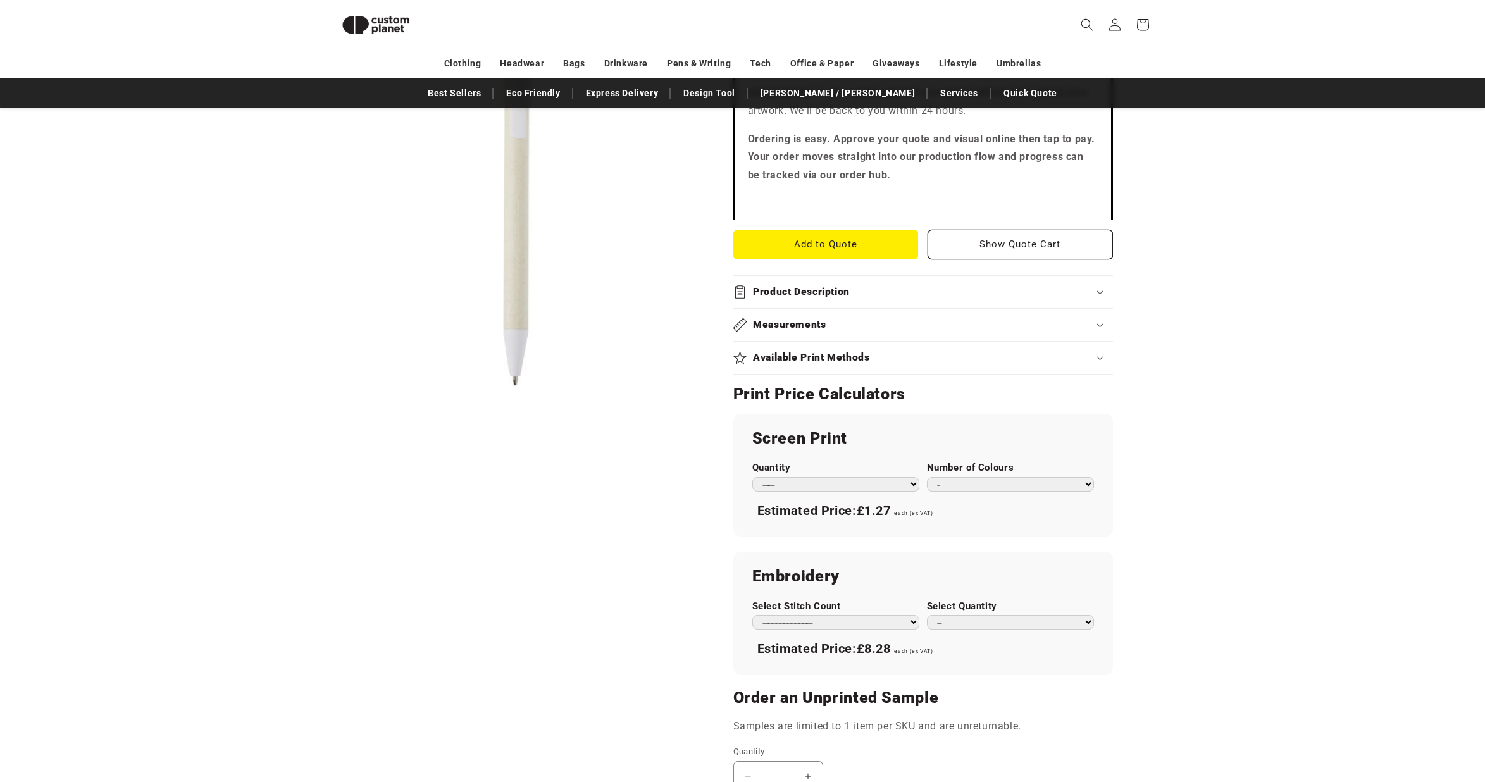
scroll to position [457, 0]
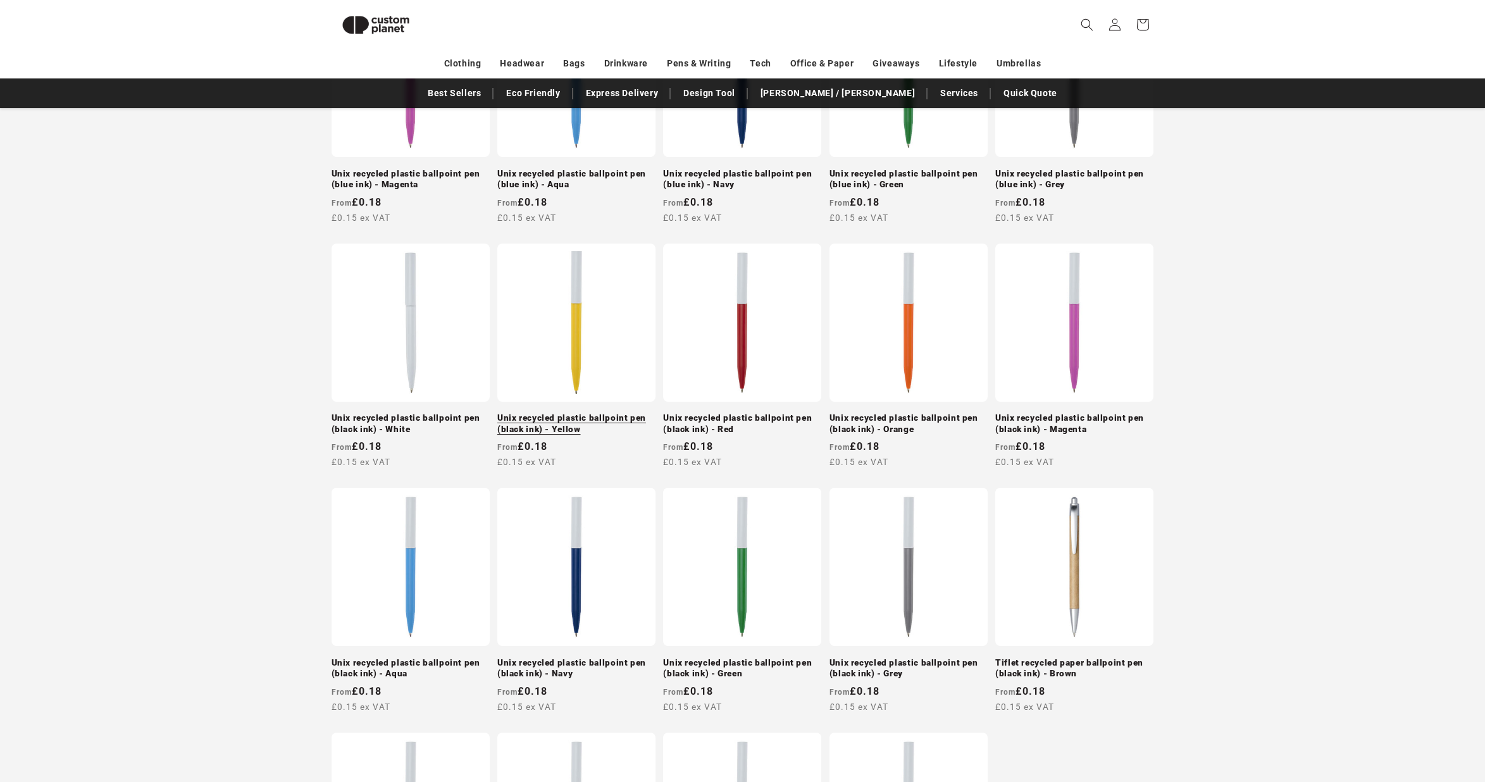
scroll to position [910, 0]
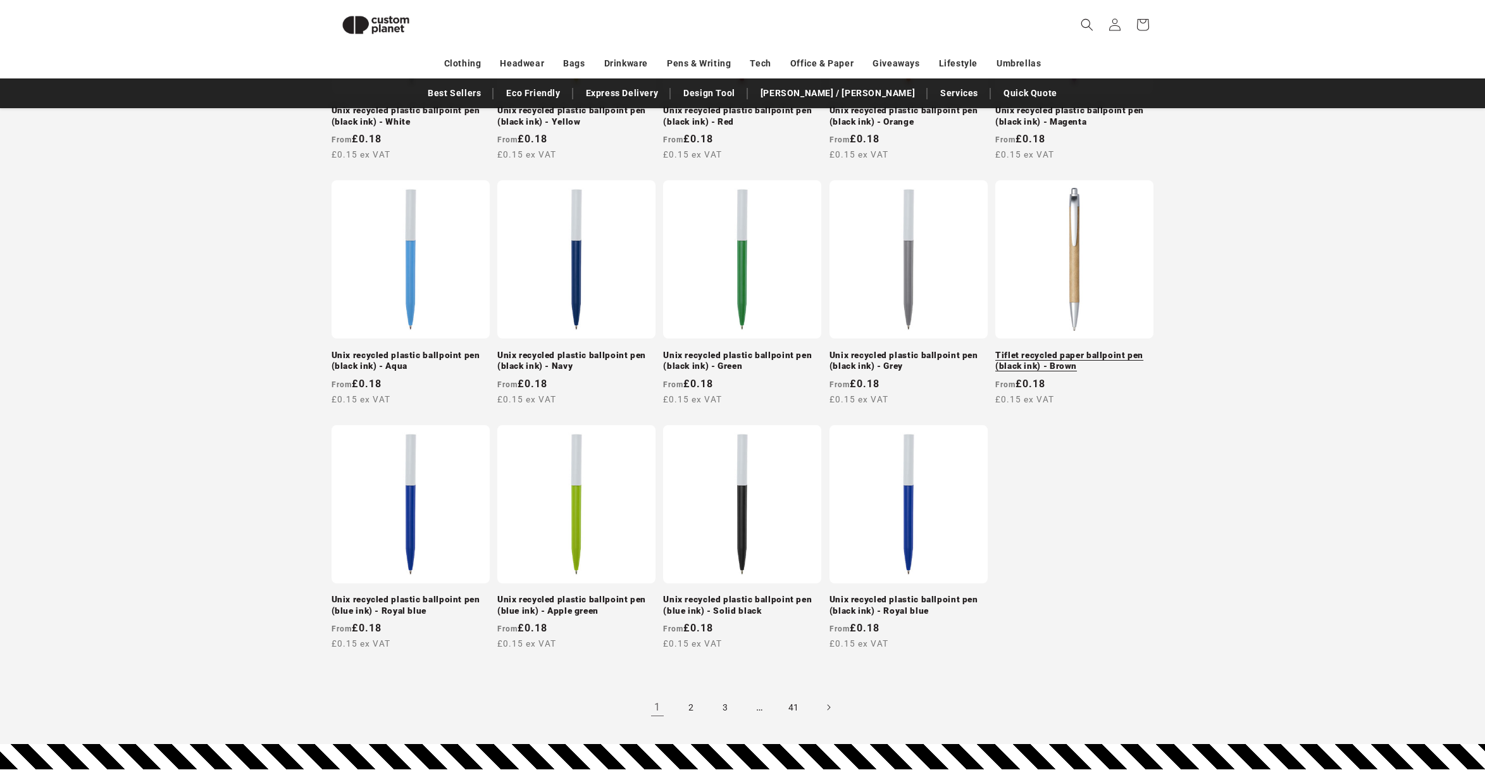
click at [1086, 350] on link "Tiflet recycled paper ballpoint pen (black ink) - Brown" at bounding box center [1074, 361] width 158 height 22
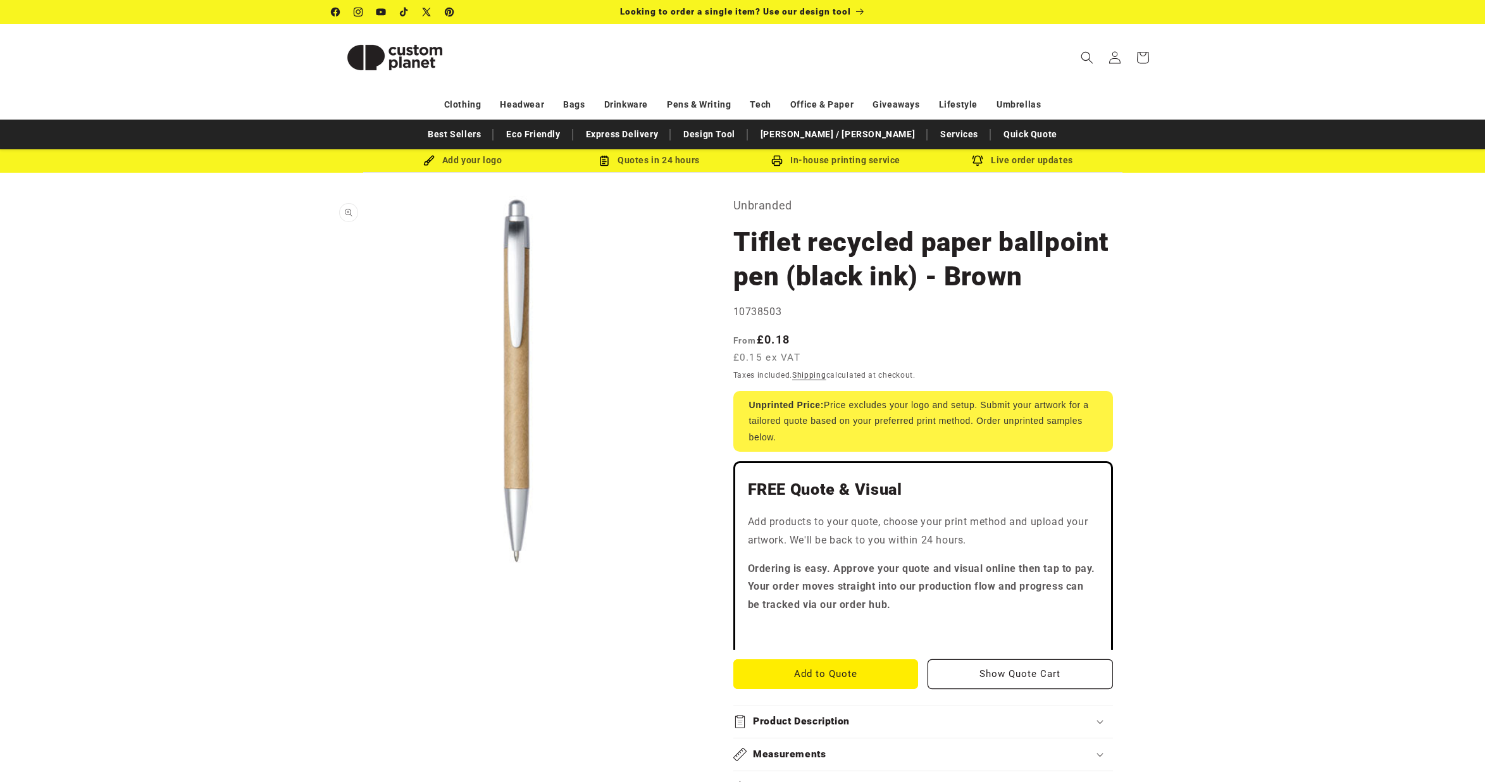
click at [331, 566] on button "Open media 1 in modal" at bounding box center [331, 566] width 0 height 0
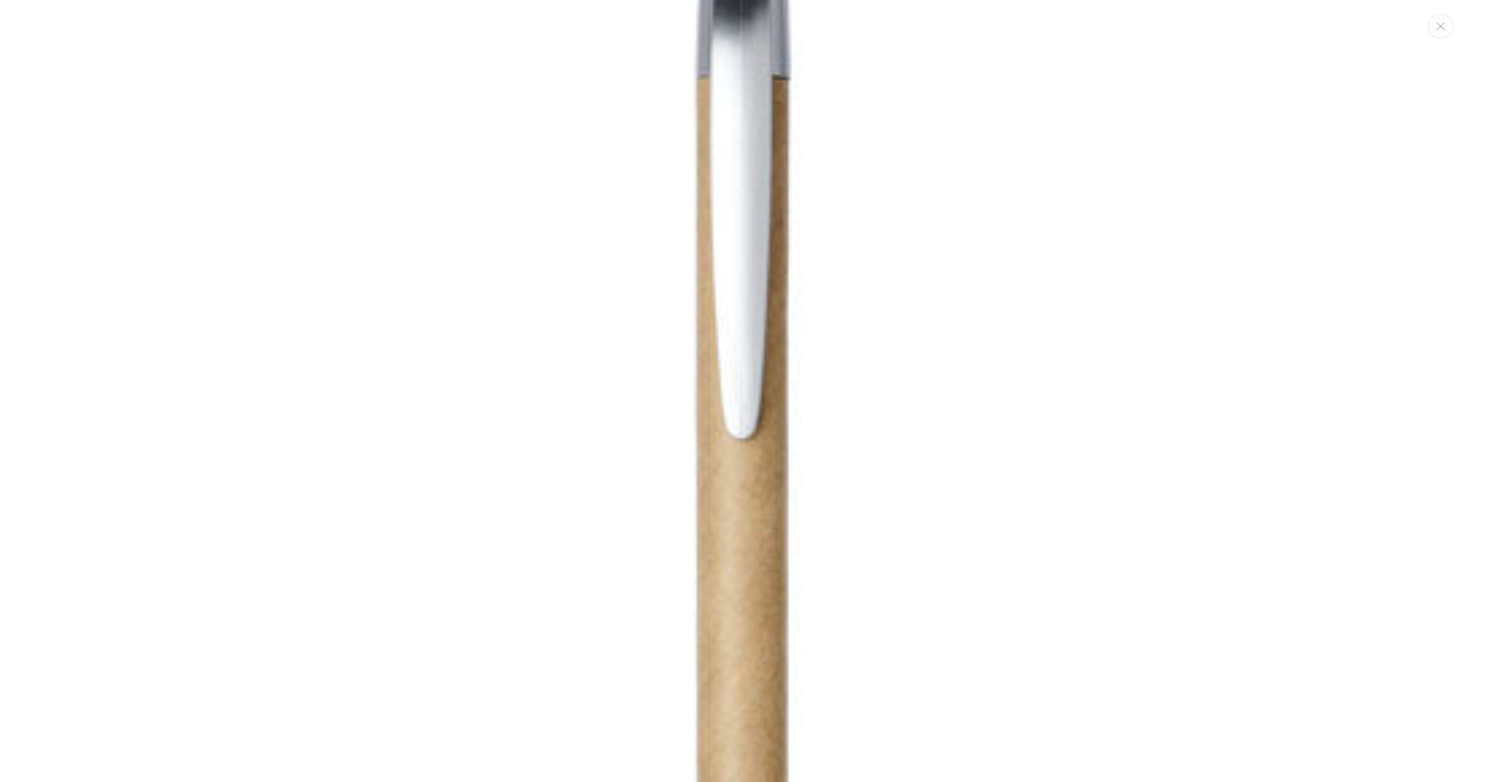
scroll to position [146, 0]
click at [724, 571] on img "Media gallery" at bounding box center [743, 540] width 1346 height 1346
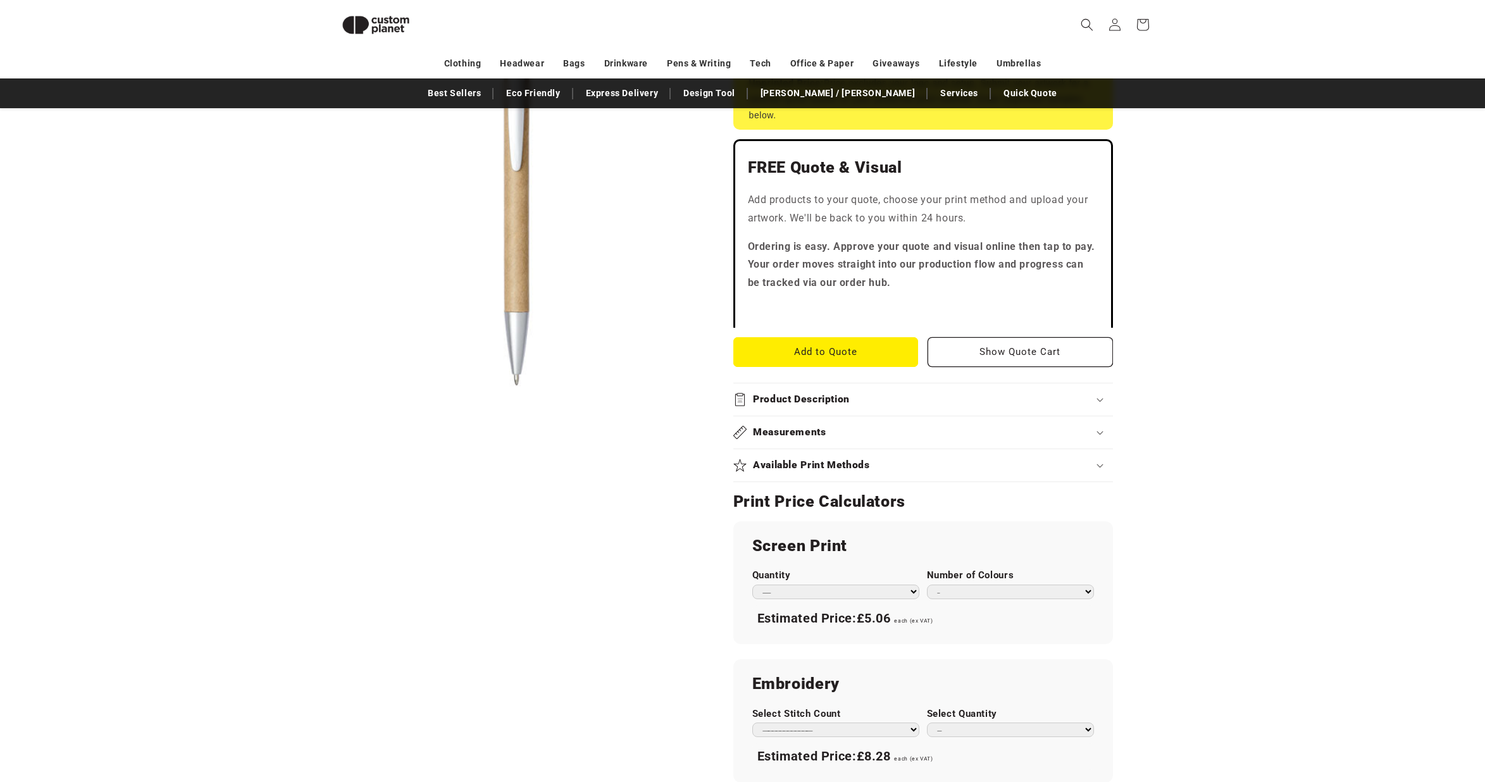
scroll to position [366, 0]
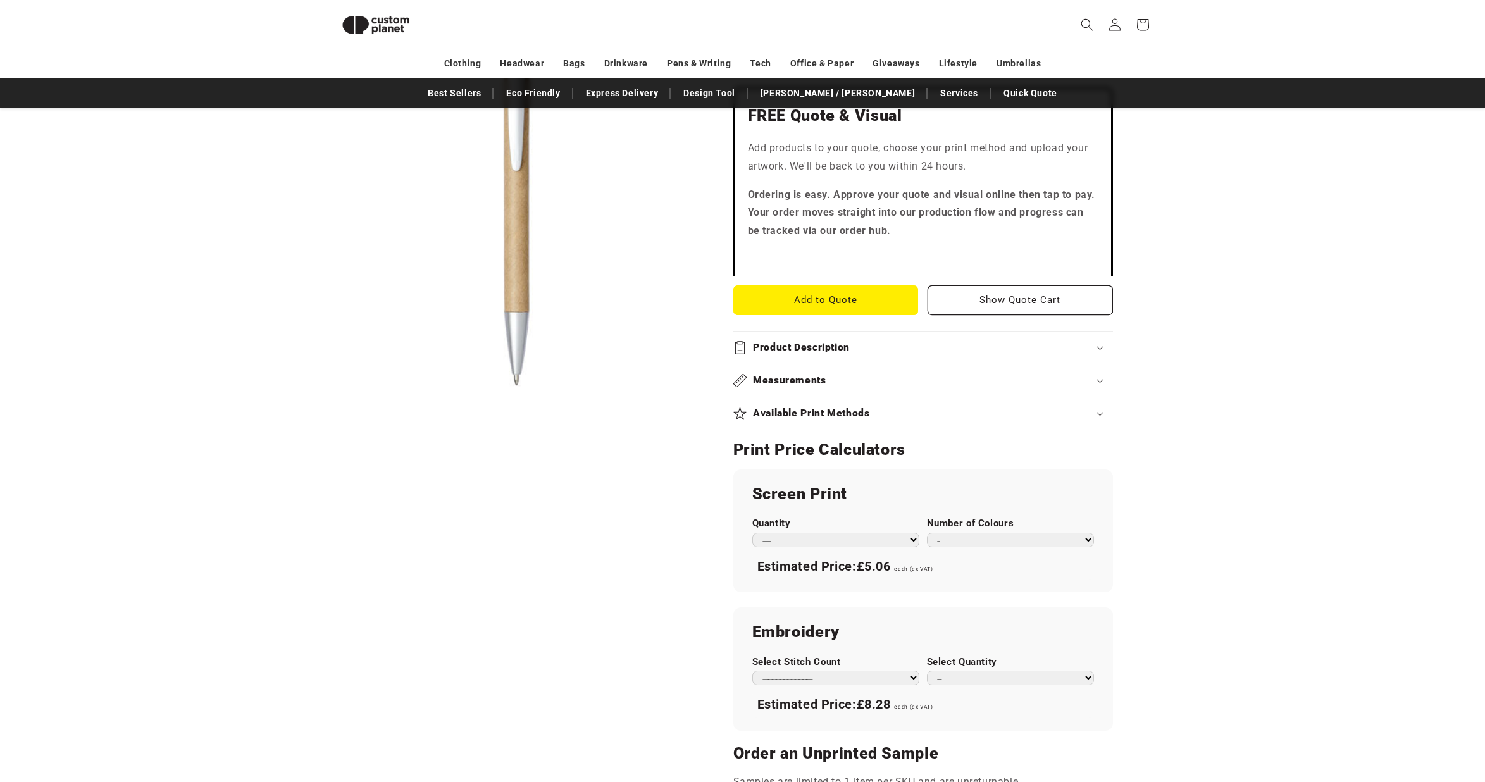
select select "***"
